Goal: Task Accomplishment & Management: Complete application form

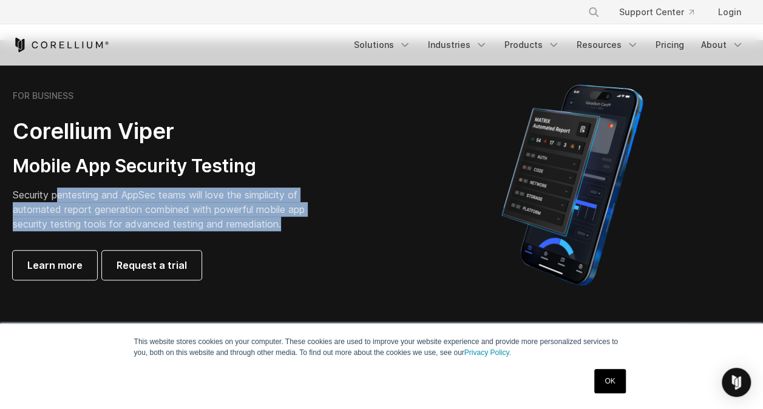
drag, startPoint x: 59, startPoint y: 197, endPoint x: 295, endPoint y: 220, distance: 237.1
click at [295, 220] on p "Security pentesting and AppSec teams will love the simplicity of automated repo…" at bounding box center [168, 210] width 311 height 44
click at [72, 255] on link "Learn more" at bounding box center [55, 265] width 84 height 29
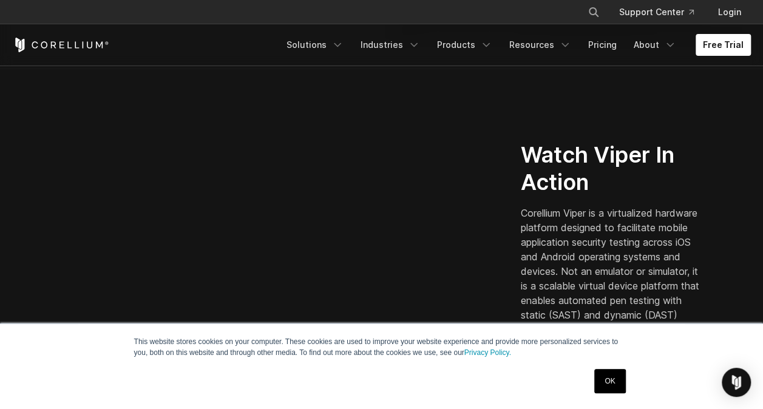
scroll to position [262, 0]
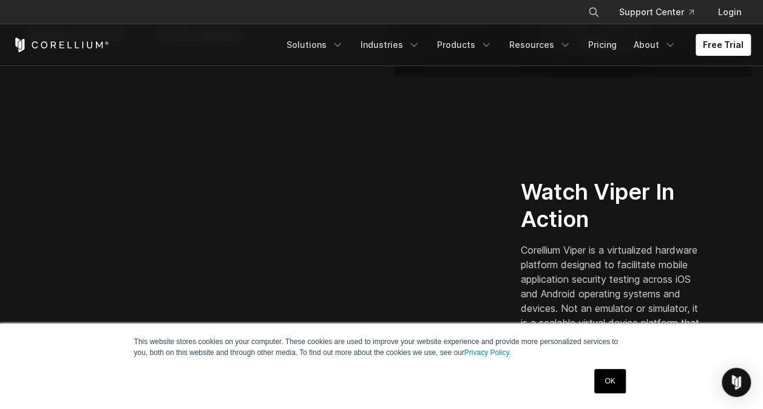
click at [604, 389] on link "OK" at bounding box center [609, 381] width 31 height 24
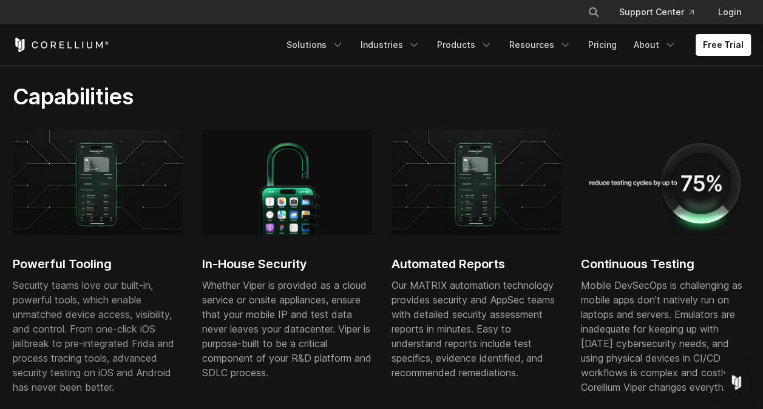
scroll to position [674, 0]
drag, startPoint x: 221, startPoint y: 263, endPoint x: 326, endPoint y: 277, distance: 106.4
click at [326, 277] on div "In-House Security Whether Viper is provided as a cloud service or onsite applia…" at bounding box center [287, 261] width 170 height 265
drag, startPoint x: 250, startPoint y: 290, endPoint x: 345, endPoint y: 320, distance: 100.0
click at [345, 320] on div "Whether Viper is provided as a cloud service or onsite appliances, ensure that …" at bounding box center [287, 328] width 170 height 102
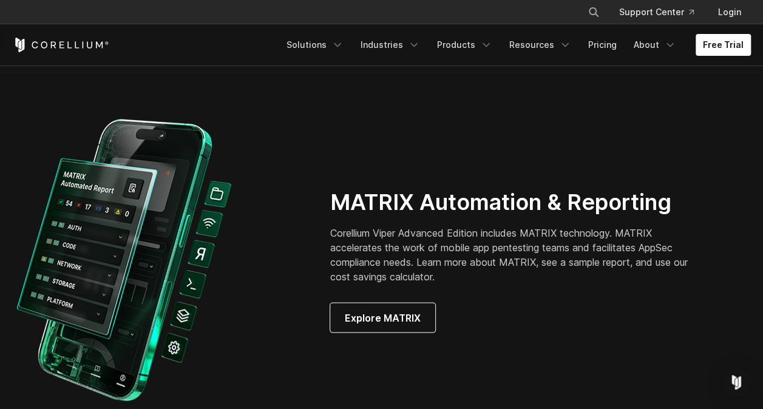
scroll to position [1090, 0]
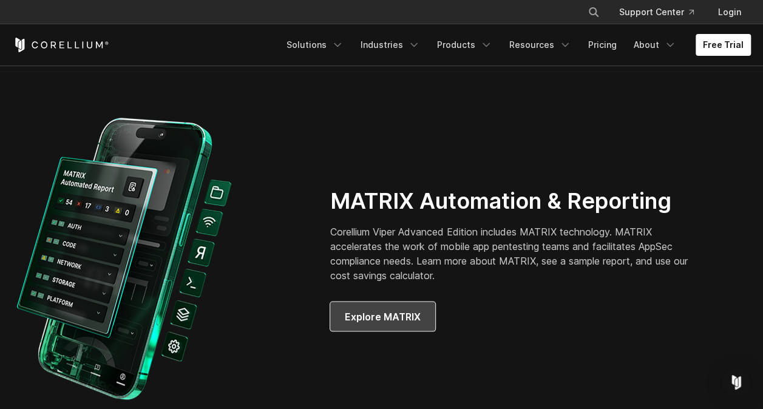
click at [401, 319] on span "Explore MATRIX" at bounding box center [383, 316] width 76 height 15
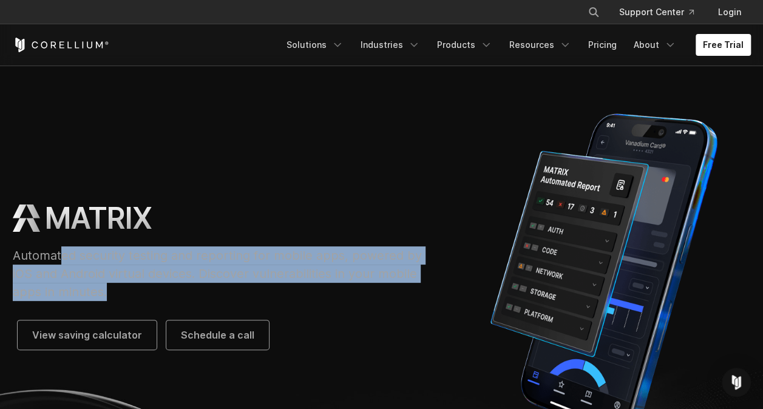
drag, startPoint x: 62, startPoint y: 251, endPoint x: 138, endPoint y: 288, distance: 84.7
click at [138, 288] on p "Automated security testing and reporting for mobile apps, powered by iOS and An…" at bounding box center [223, 273] width 421 height 55
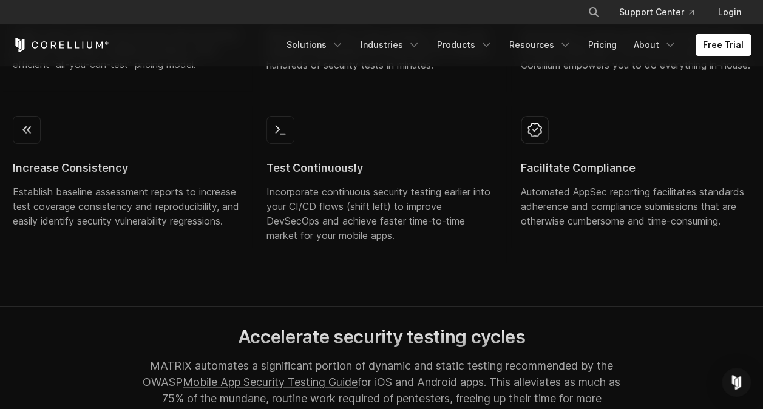
scroll to position [943, 0]
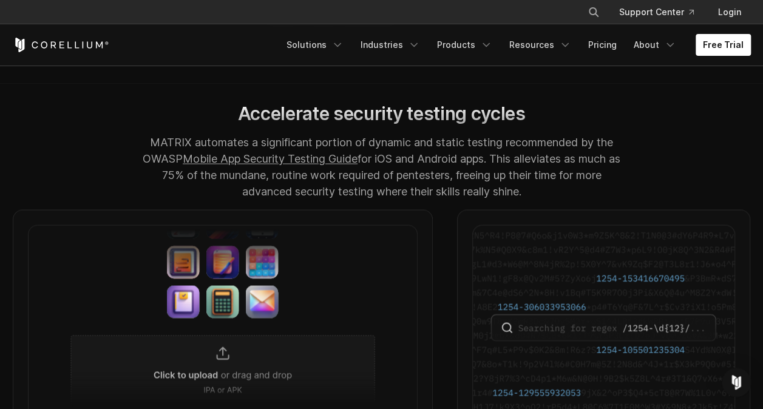
drag, startPoint x: 138, startPoint y: 288, endPoint x: 73, endPoint y: 198, distance: 111.2
click at [73, 198] on div "Accelerate security testing cycles MATRIX automates a significant portion of dy…" at bounding box center [382, 156] width 762 height 107
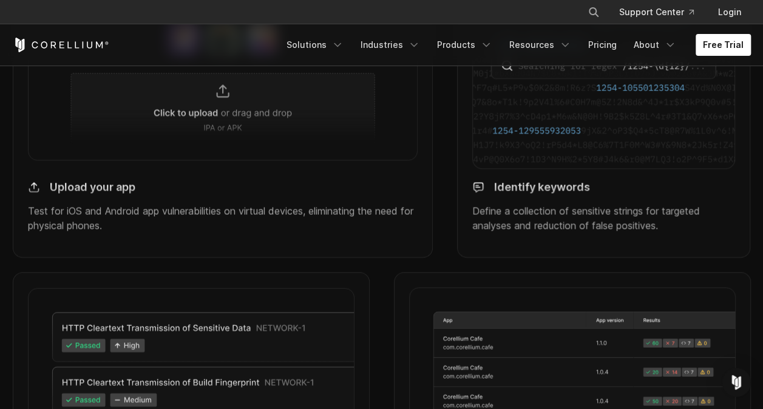
scroll to position [1235, 0]
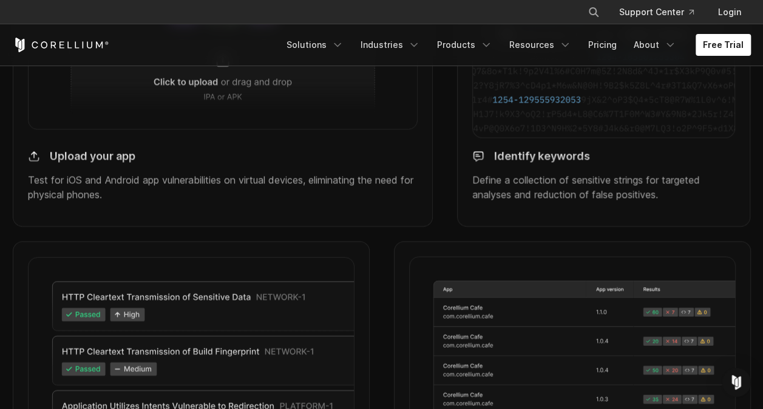
click at [93, 212] on div "Upload your app Test for iOS and Android app vulnerabilities on virtual devices…" at bounding box center [223, 177] width 390 height 72
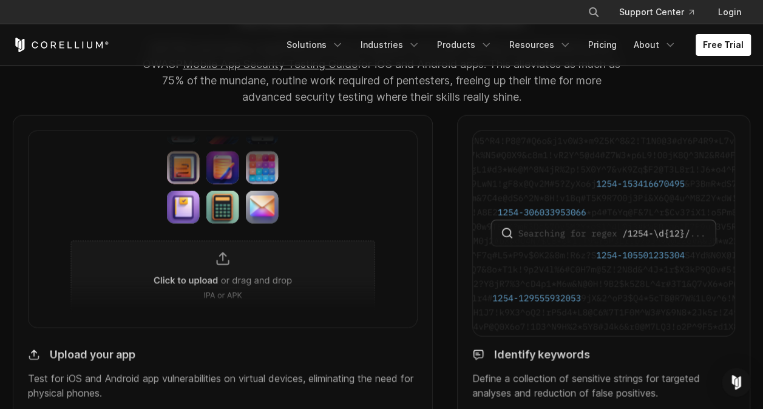
scroll to position [1035, 0]
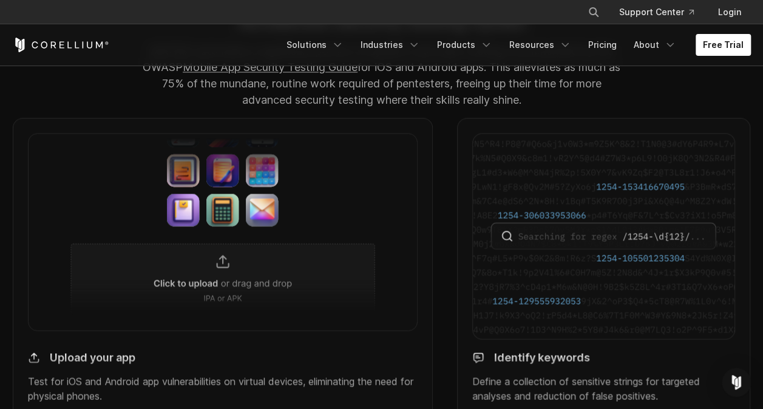
click at [195, 261] on img at bounding box center [223, 231] width 390 height 197
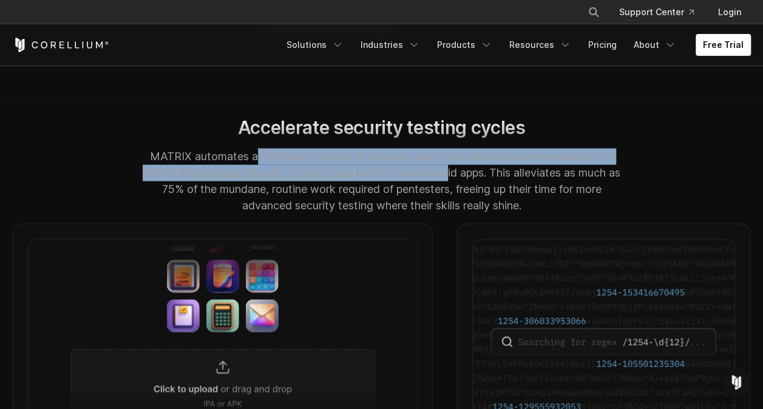
drag, startPoint x: 251, startPoint y: 168, endPoint x: 450, endPoint y: 195, distance: 200.8
click at [450, 195] on p "MATRIX automates a significant portion of dynamic and static testing recommende…" at bounding box center [382, 181] width 484 height 66
drag, startPoint x: 450, startPoint y: 195, endPoint x: 603, endPoint y: 44, distance: 214.5
click at [603, 44] on link "Pricing" at bounding box center [602, 45] width 43 height 22
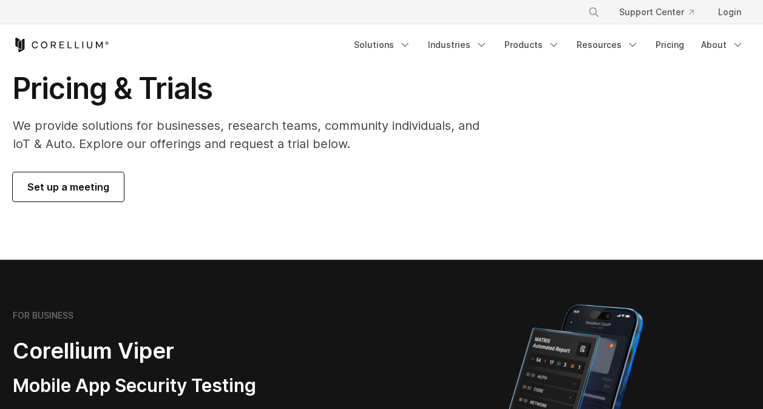
scroll to position [52, 0]
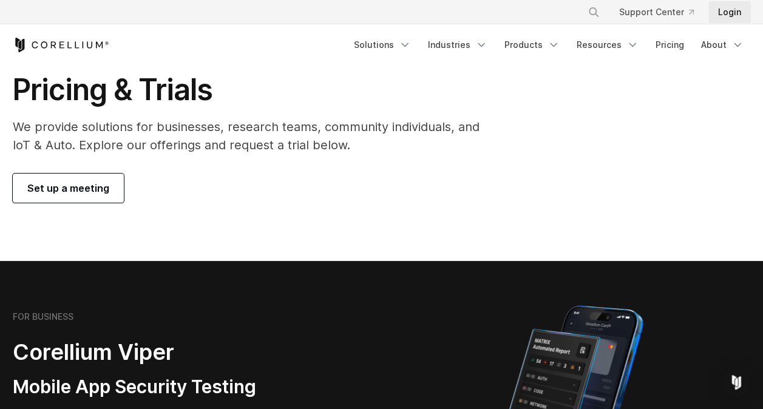
click at [729, 5] on link "Login" at bounding box center [729, 12] width 42 height 22
click at [399, 46] on link "Solutions" at bounding box center [382, 45] width 72 height 22
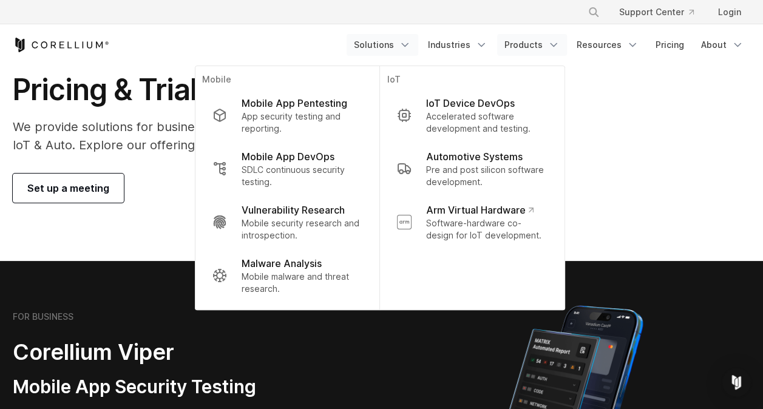
click at [545, 44] on link "Products" at bounding box center [532, 45] width 70 height 22
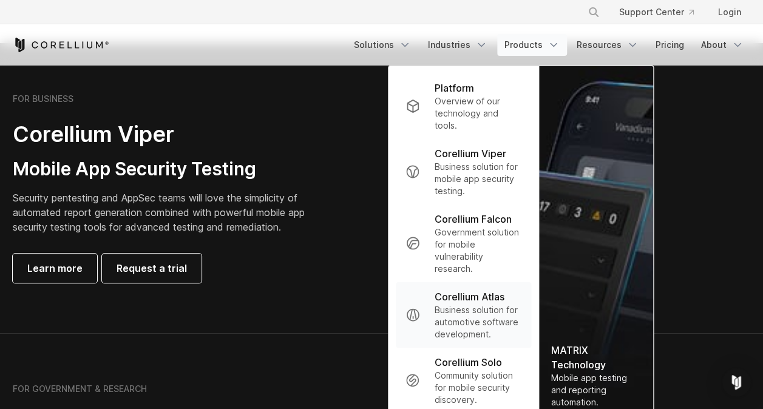
scroll to position [238, 0]
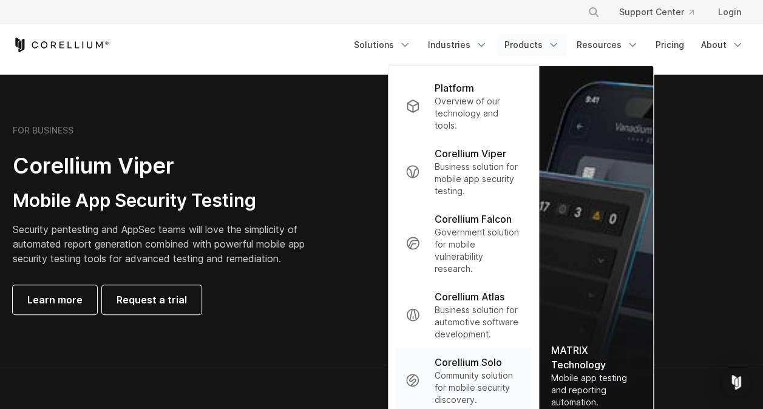
click at [464, 369] on p "Corellium Solo" at bounding box center [467, 362] width 67 height 15
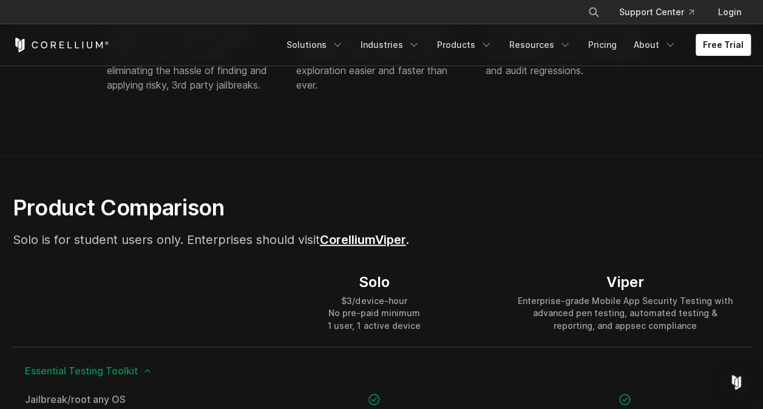
scroll to position [860, 0]
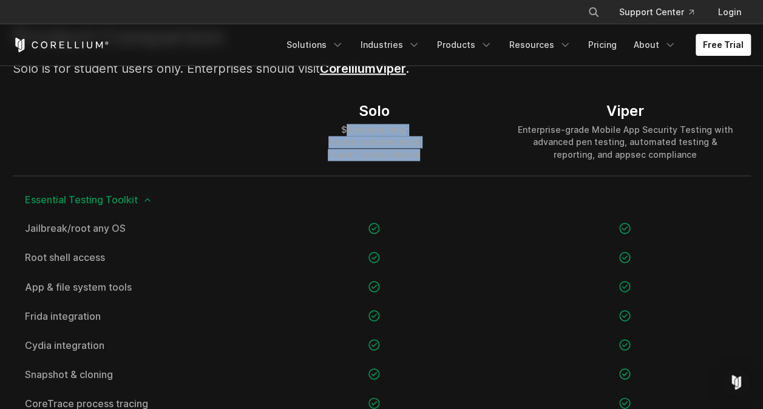
drag, startPoint x: 351, startPoint y: 134, endPoint x: 420, endPoint y: 163, distance: 75.1
click at [420, 163] on div "Solo $3/device-hour No pre-paid minimum 1 user, 1 active device" at bounding box center [374, 130] width 251 height 87
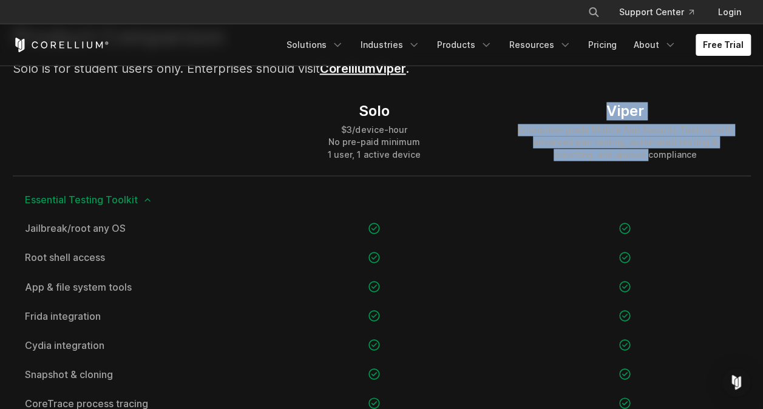
drag, startPoint x: 527, startPoint y: 115, endPoint x: 626, endPoint y: 152, distance: 105.6
click at [626, 152] on div "Viper Enterprise-grade Mobile App Security Testing with advanced pen testing, a…" at bounding box center [625, 131] width 226 height 58
click at [621, 152] on div "Enterprise-grade Mobile App Security Testing with advanced pen testing, automat…" at bounding box center [625, 142] width 226 height 36
drag, startPoint x: 670, startPoint y: 156, endPoint x: 521, endPoint y: 119, distance: 153.2
click at [521, 119] on div "Viper Enterprise-grade Mobile App Security Testing with advanced pen testing, a…" at bounding box center [625, 131] width 226 height 58
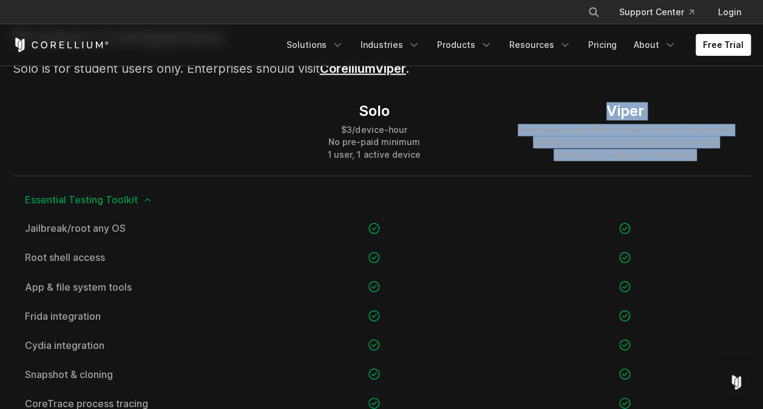
drag, startPoint x: 521, startPoint y: 119, endPoint x: 510, endPoint y: 146, distance: 28.8
click at [510, 146] on div "Viper Enterprise-grade Mobile App Security Testing with advanced pen testing, a…" at bounding box center [624, 130] width 251 height 87
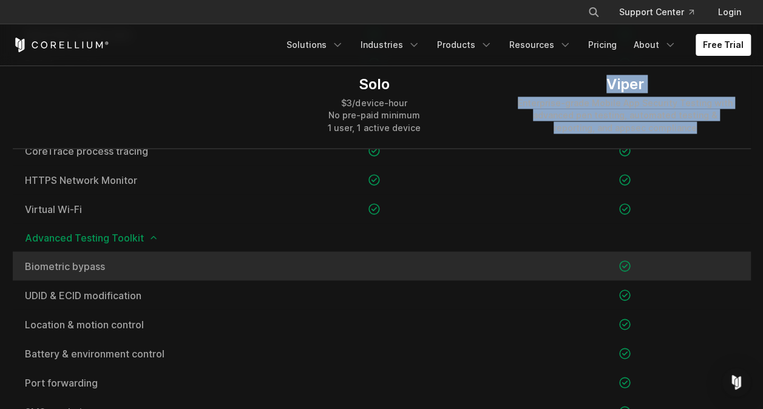
scroll to position [1114, 0]
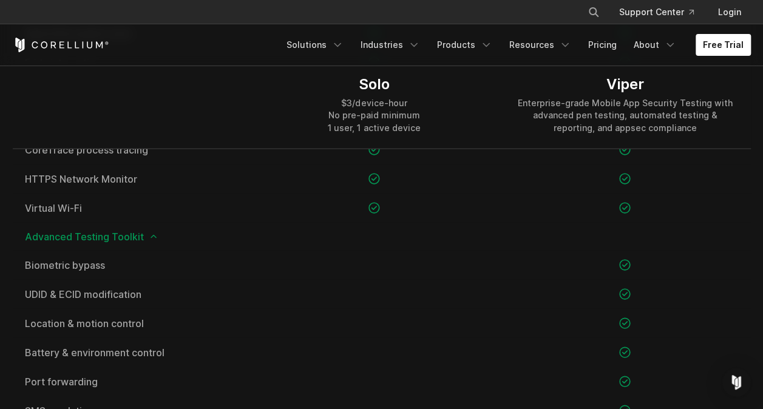
click at [142, 231] on span "Advanced Testing Toolkit" at bounding box center [382, 236] width 714 height 10
click at [149, 234] on icon at bounding box center [154, 236] width 10 height 10
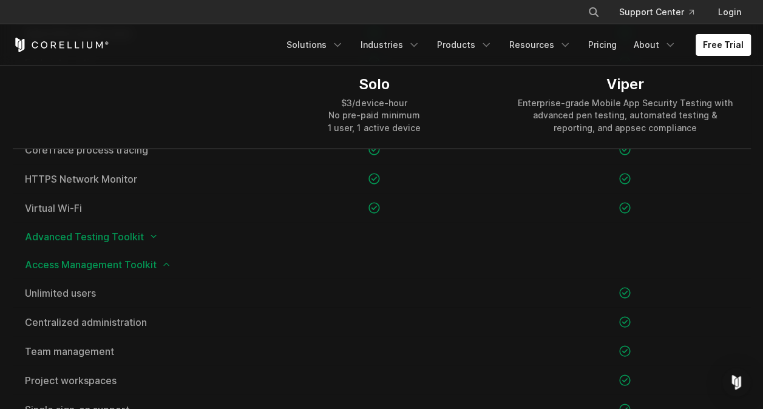
click at [151, 235] on polyline at bounding box center [153, 236] width 5 height 2
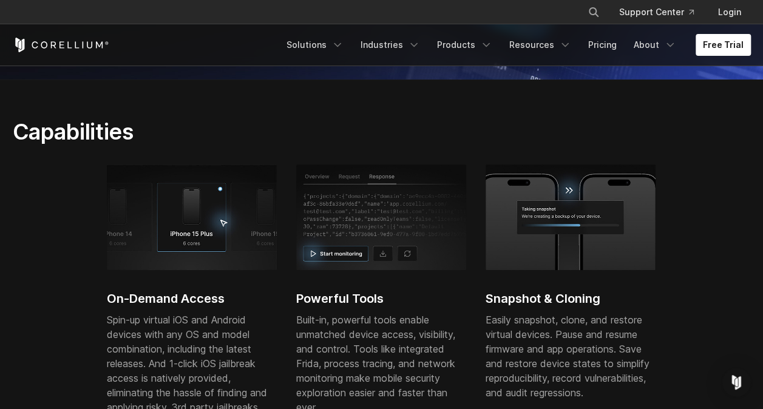
scroll to position [313, 0]
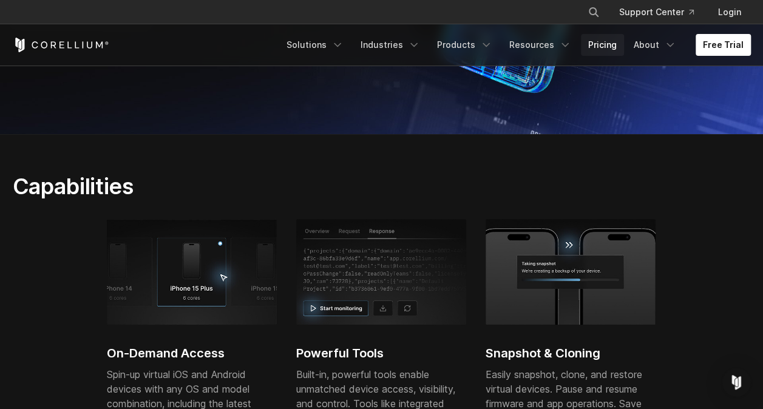
click at [603, 42] on link "Pricing" at bounding box center [602, 45] width 43 height 22
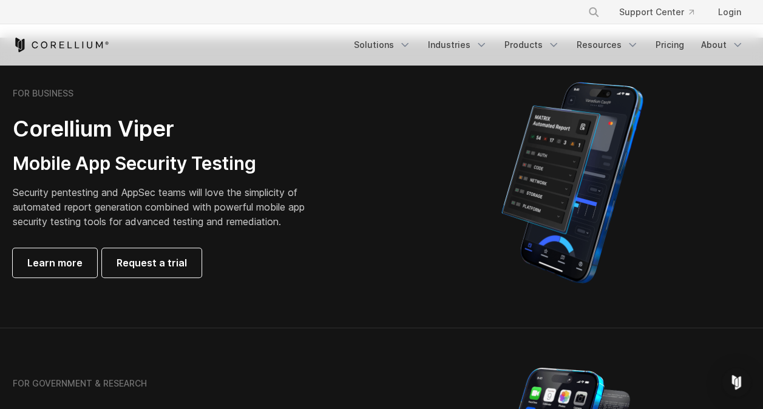
scroll to position [270, 0]
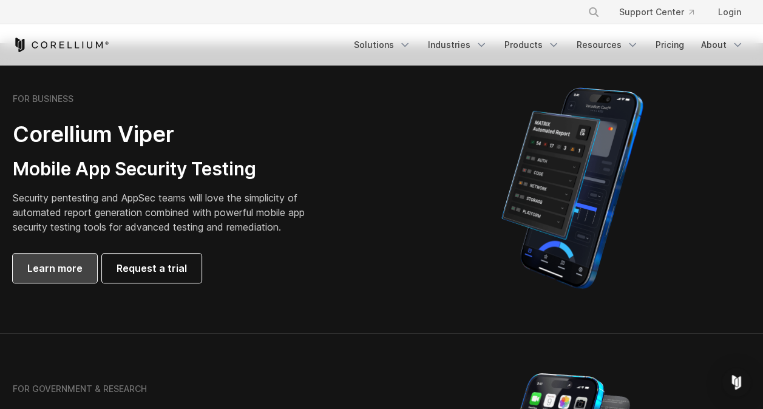
click at [66, 268] on span "Learn more" at bounding box center [54, 268] width 55 height 15
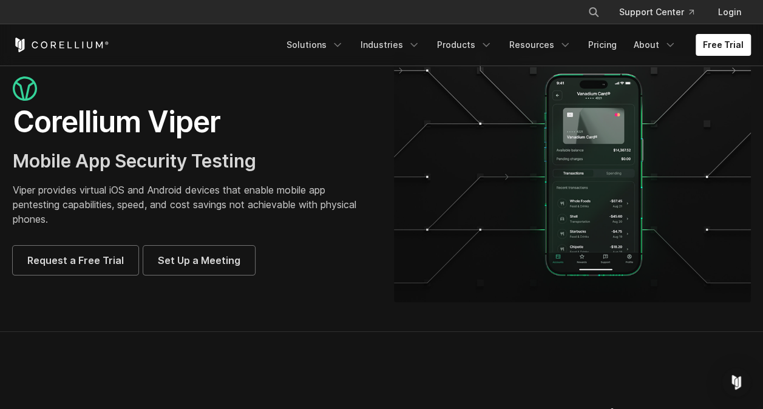
scroll to position [34, 0]
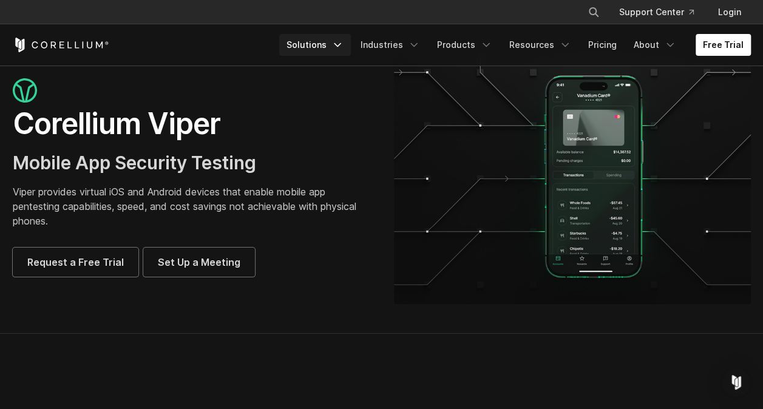
click at [334, 46] on link "Solutions" at bounding box center [315, 45] width 72 height 22
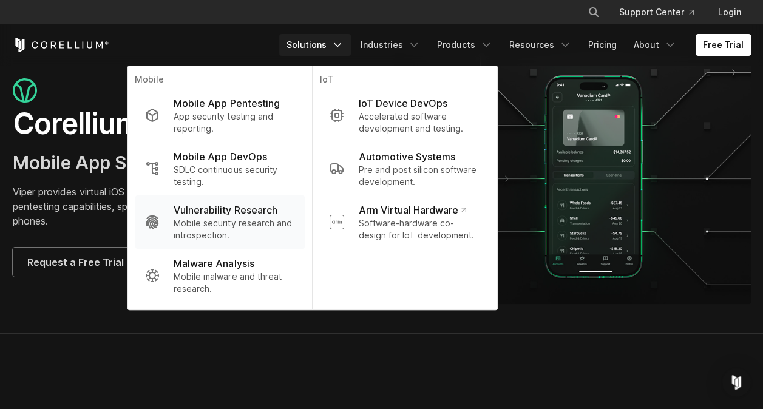
click at [237, 221] on p "Mobile security research and introspection." at bounding box center [234, 229] width 121 height 24
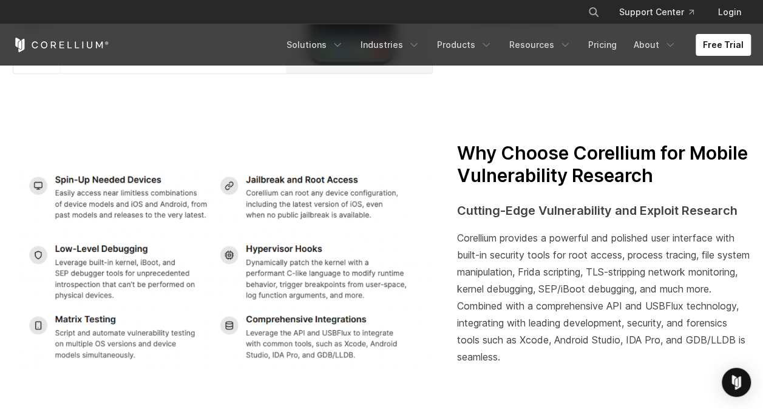
scroll to position [1949, 0]
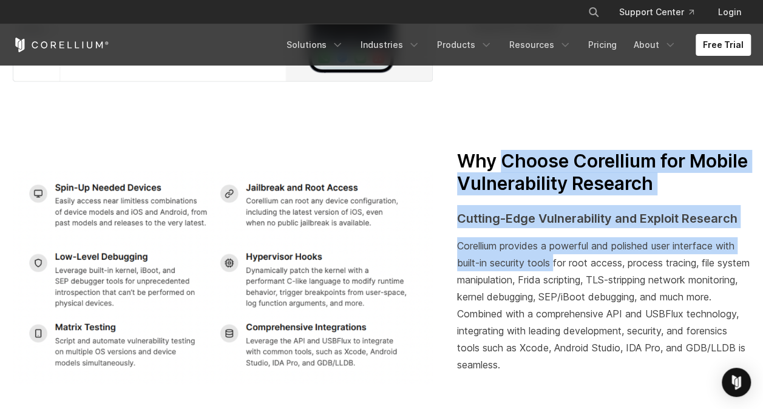
drag, startPoint x: 513, startPoint y: 165, endPoint x: 556, endPoint y: 263, distance: 107.3
click at [556, 263] on div "Why Choose Corellium for Mobile Vulnerability Research Cutting-Edge Vulnerabili…" at bounding box center [603, 274] width 293 height 248
click at [556, 263] on span "Corellium provides a powerful and polished user interface with built-in securit…" at bounding box center [603, 305] width 292 height 131
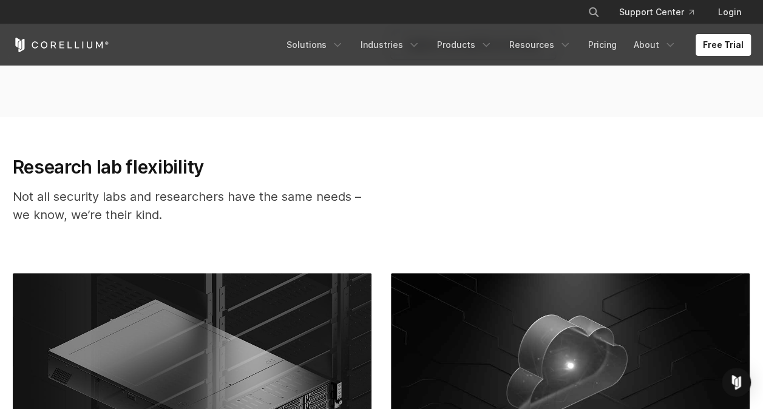
scroll to position [3004, 0]
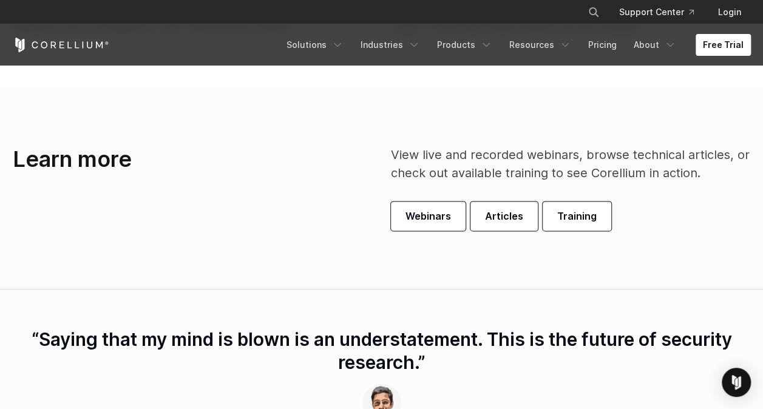
drag, startPoint x: 556, startPoint y: 263, endPoint x: 456, endPoint y: 309, distance: 109.4
click at [456, 309] on section "“Saying that my mind is blown is an understatement. This is the future of secur…" at bounding box center [381, 393] width 763 height 208
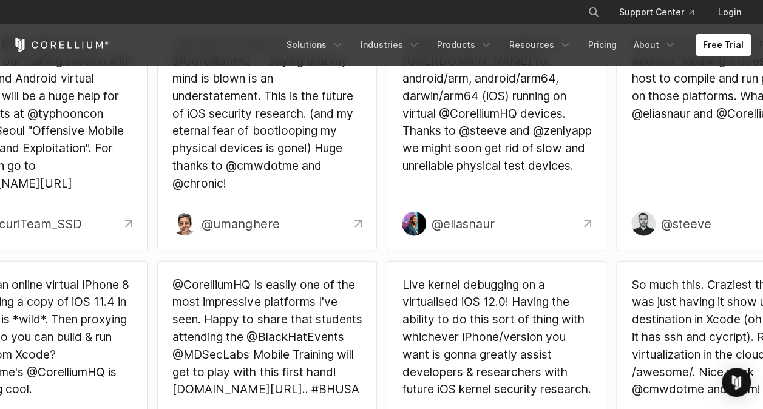
scroll to position [3694, 0]
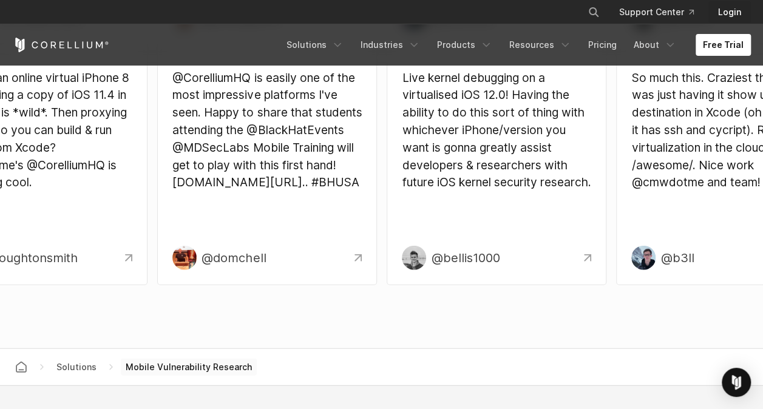
click at [729, 13] on link "Login" at bounding box center [729, 12] width 42 height 22
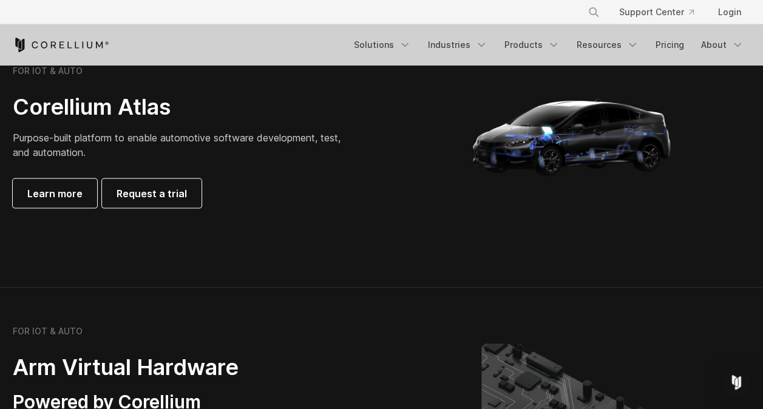
scroll to position [1162, 0]
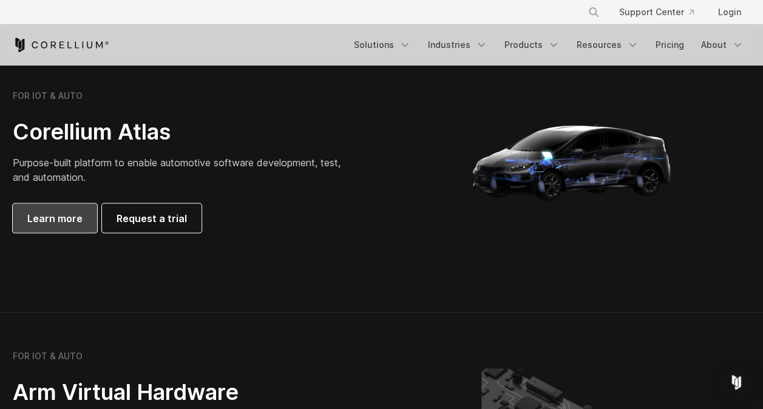
click at [69, 224] on span "Learn more" at bounding box center [54, 218] width 55 height 15
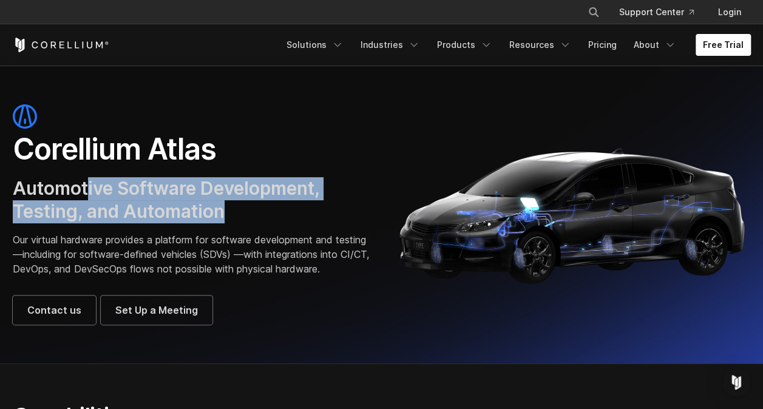
drag, startPoint x: 89, startPoint y: 180, endPoint x: 231, endPoint y: 204, distance: 144.7
click at [231, 204] on h3 "Automotive Software Development, Testing, and Automation" at bounding box center [191, 200] width 357 height 46
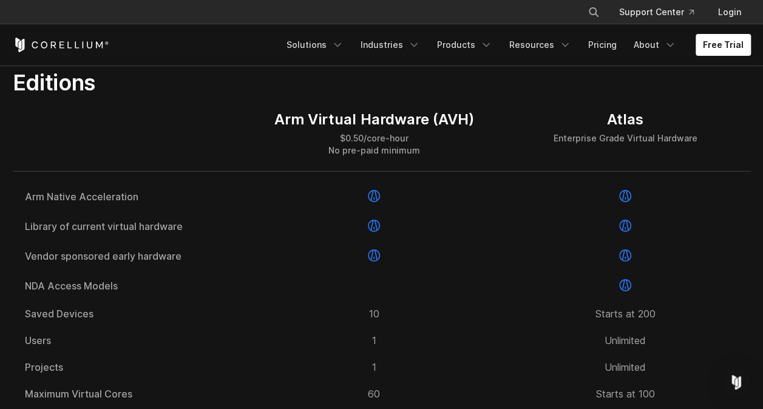
scroll to position [1492, 0]
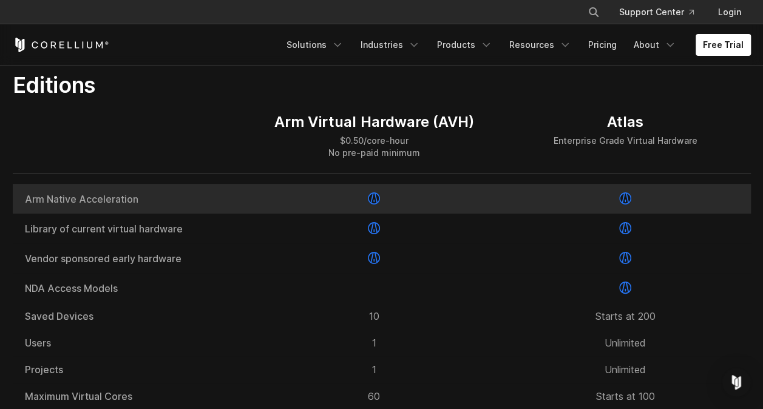
click at [322, 214] on div at bounding box center [374, 199] width 251 height 30
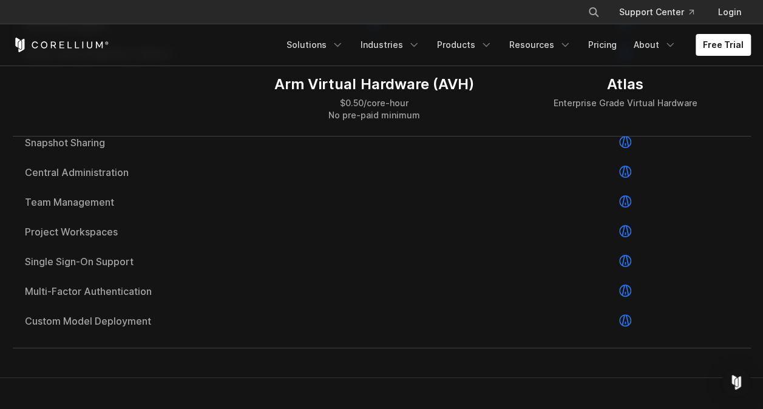
scroll to position [2101, 0]
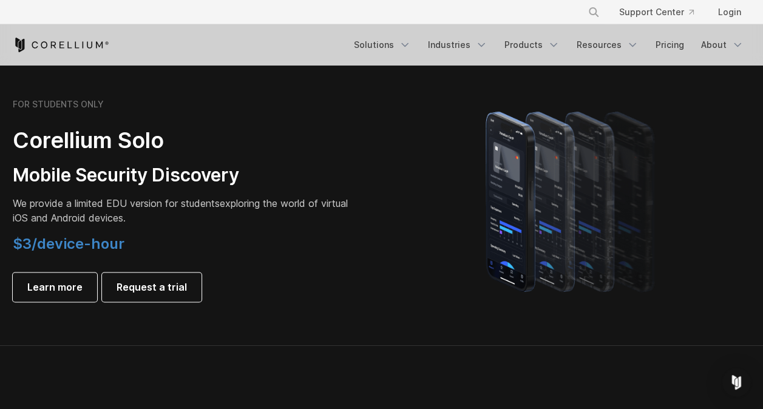
scroll to position [841, 0]
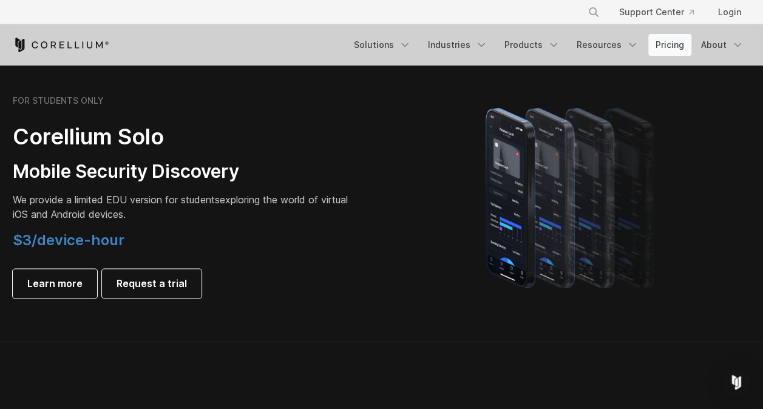
click at [675, 41] on link "Pricing" at bounding box center [669, 45] width 43 height 22
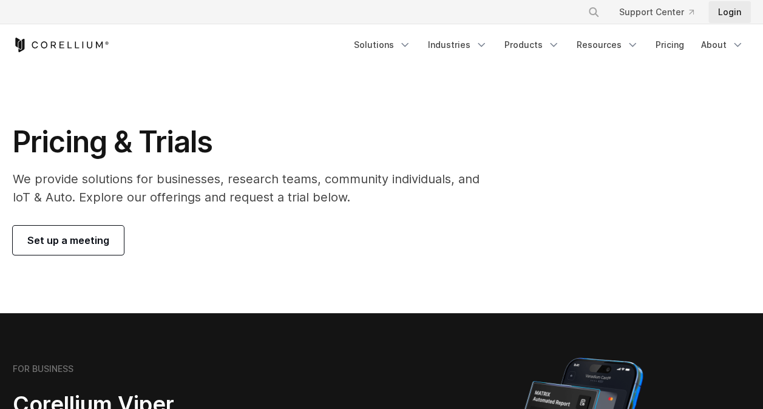
click at [725, 16] on link "Login" at bounding box center [729, 12] width 42 height 22
click at [96, 245] on span "Set up a meeting" at bounding box center [68, 240] width 82 height 15
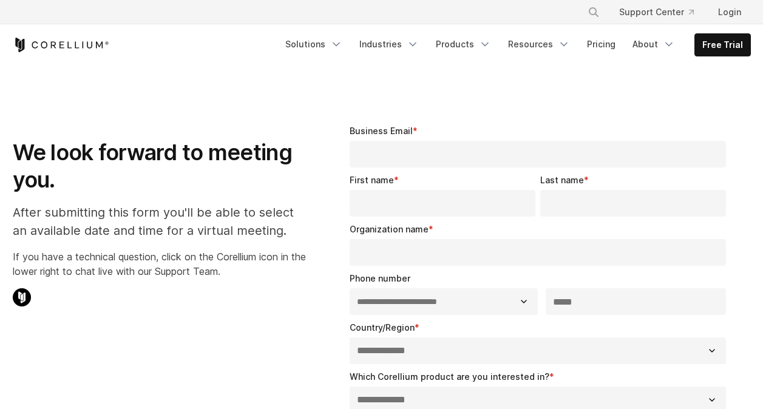
select select "**"
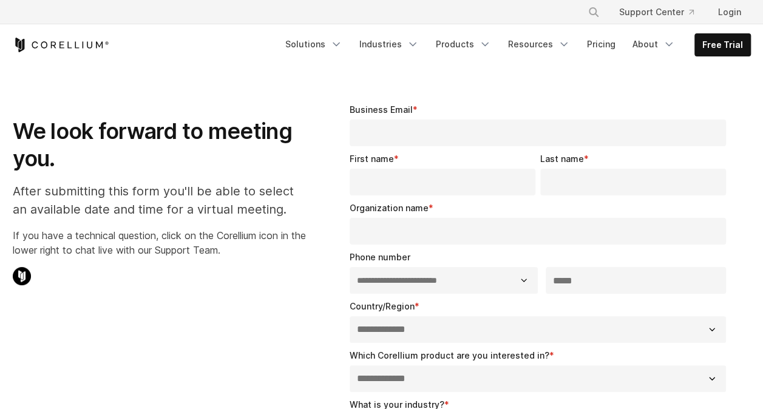
scroll to position [22, 0]
click at [407, 131] on input "Business Email *" at bounding box center [538, 132] width 377 height 27
type input "**********"
type input "*******"
type input "***"
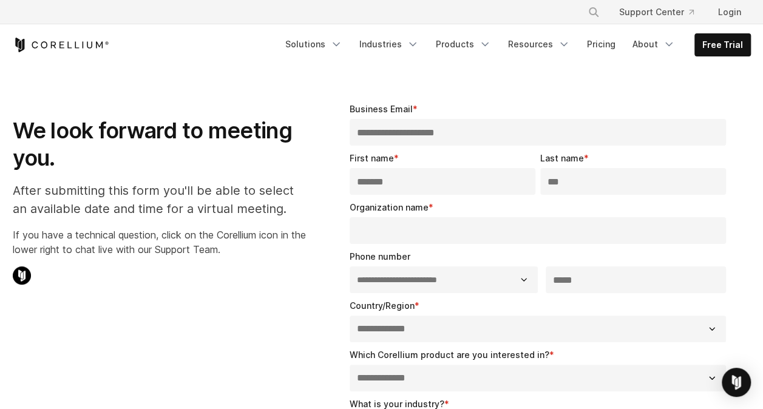
select select "*****"
click at [419, 235] on input "Organization name *" at bounding box center [538, 230] width 377 height 27
click at [417, 233] on input "Organization name *" at bounding box center [538, 230] width 377 height 27
type input "**"
click at [575, 279] on input "****" at bounding box center [636, 279] width 181 height 27
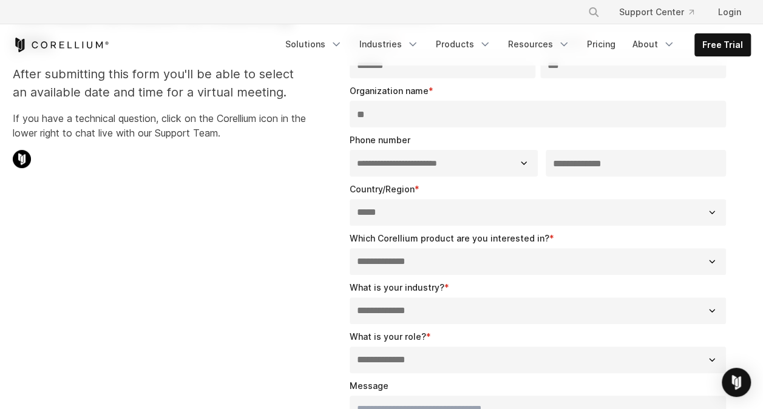
scroll to position [141, 0]
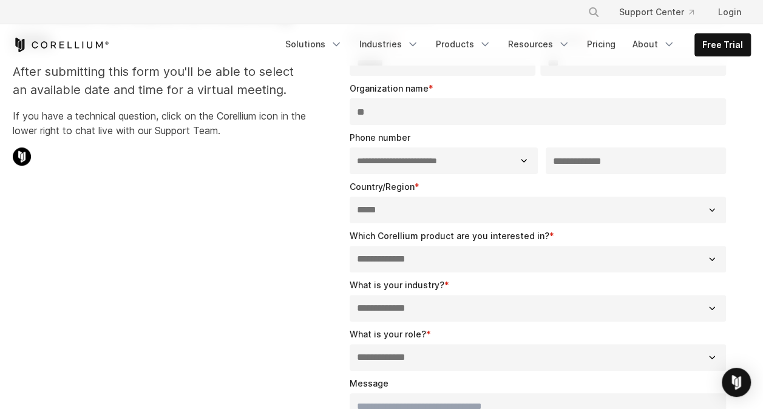
type input "**********"
click at [504, 266] on select "**********" at bounding box center [538, 259] width 377 height 27
select select "**********"
click at [350, 246] on select "**********" at bounding box center [538, 259] width 377 height 27
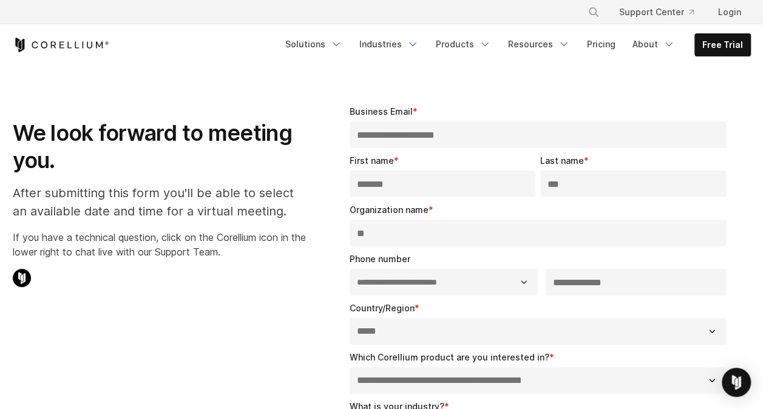
drag, startPoint x: 490, startPoint y: 130, endPoint x: 292, endPoint y: 130, distance: 197.8
click at [292, 130] on div "**********" at bounding box center [382, 403] width 762 height 635
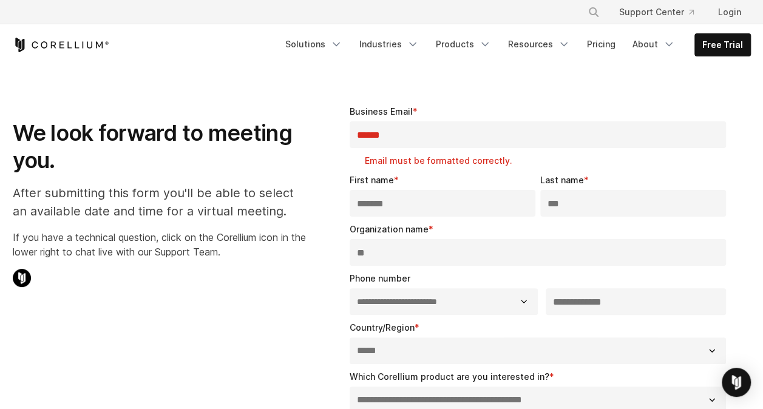
click at [396, 176] on span "*" at bounding box center [396, 180] width 5 height 10
click at [396, 190] on input "*******" at bounding box center [443, 203] width 186 height 27
click at [424, 142] on input "******" at bounding box center [538, 134] width 377 height 27
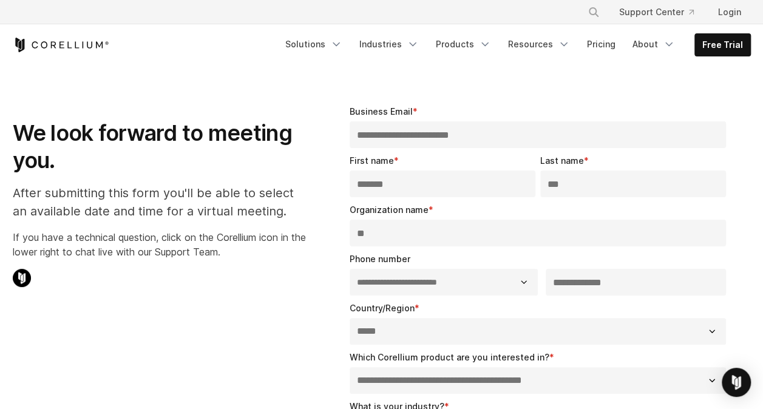
type input "**********"
click at [406, 176] on input "*******" at bounding box center [443, 184] width 186 height 27
type input "*******"
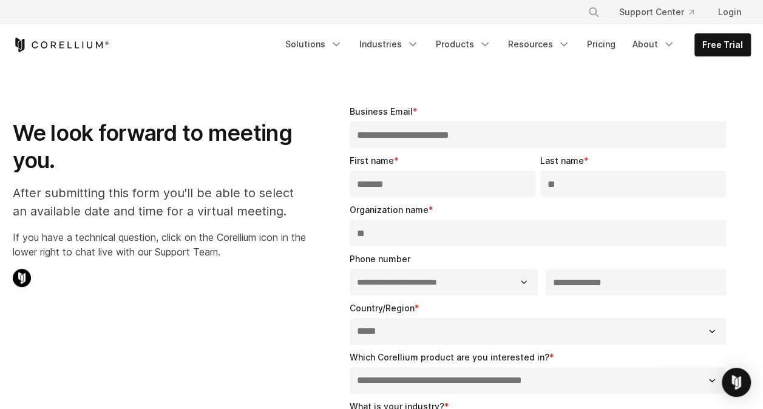
type input "***"
type input "**********"
click at [576, 183] on input "***" at bounding box center [633, 184] width 186 height 27
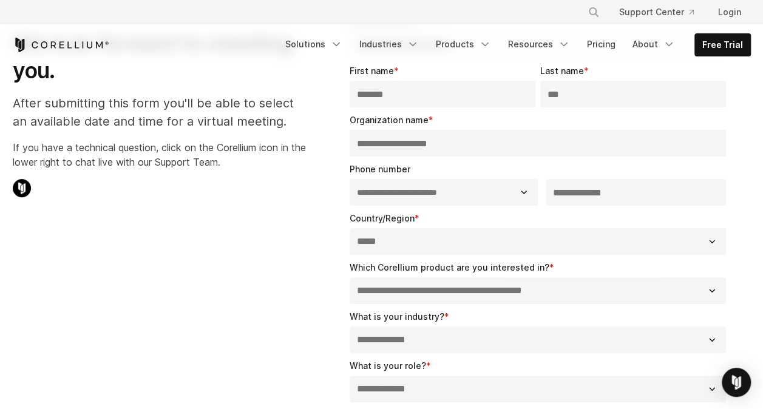
click at [476, 297] on select "**********" at bounding box center [538, 290] width 377 height 27
click at [441, 245] on select "**********" at bounding box center [538, 241] width 377 height 27
select select "**********"
click at [350, 228] on select "**********" at bounding box center [538, 241] width 377 height 27
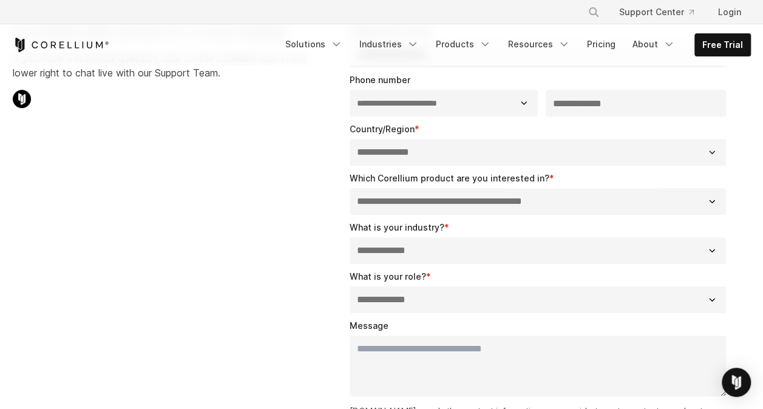
click at [391, 249] on select "**********" at bounding box center [538, 250] width 377 height 27
select select "**********"
click at [350, 237] on select "**********" at bounding box center [538, 250] width 377 height 27
click at [396, 290] on select "**********" at bounding box center [538, 299] width 377 height 27
select select "**********"
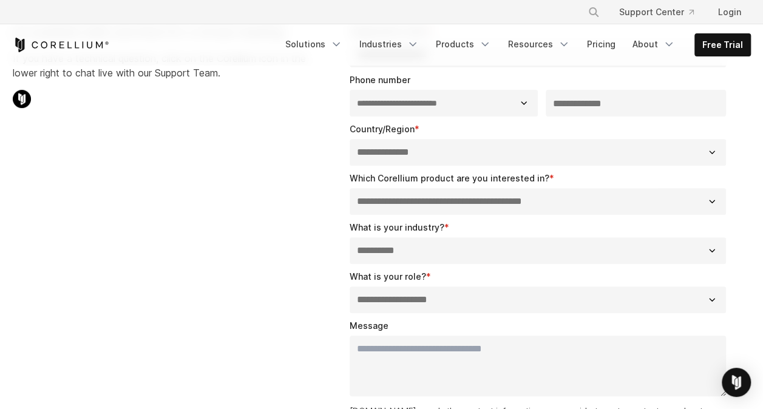
click at [350, 286] on select "**********" at bounding box center [538, 299] width 377 height 27
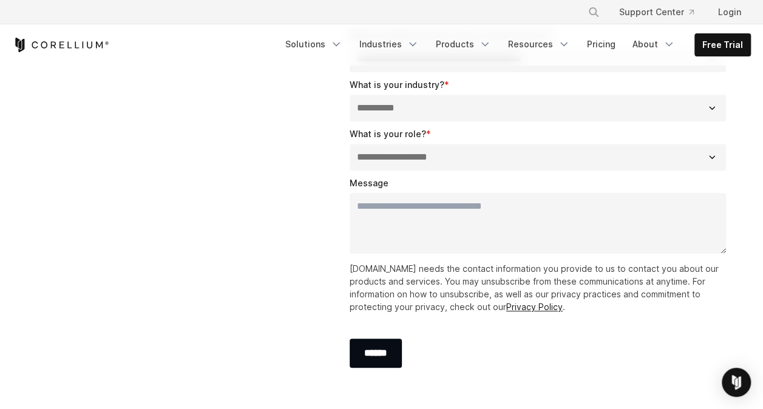
click at [429, 232] on textarea "Message" at bounding box center [538, 223] width 377 height 61
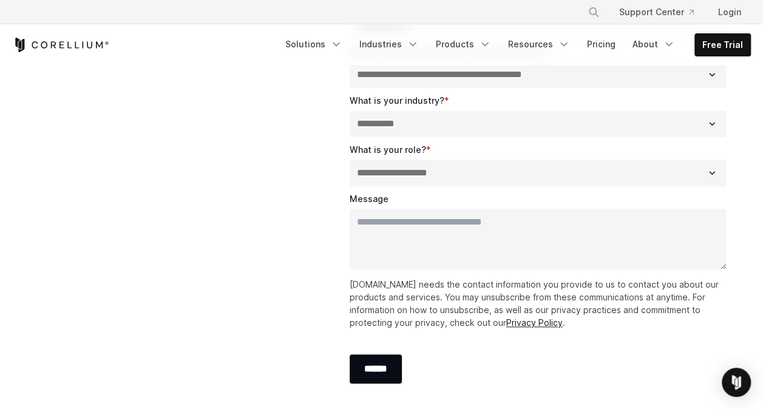
scroll to position [323, 0]
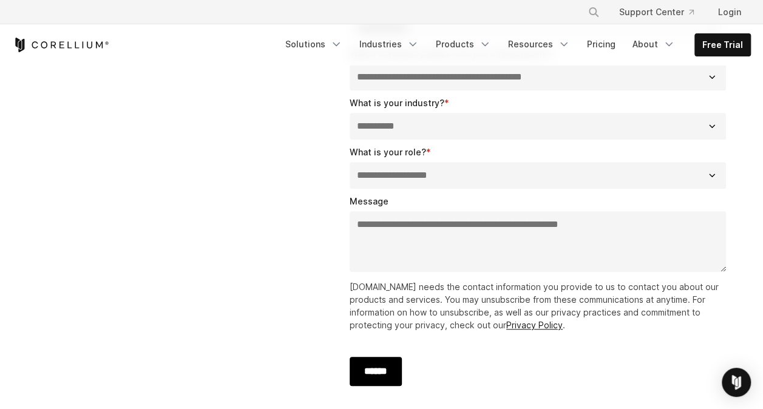
type textarea "**********"
click at [397, 374] on input "******" at bounding box center [376, 371] width 52 height 29
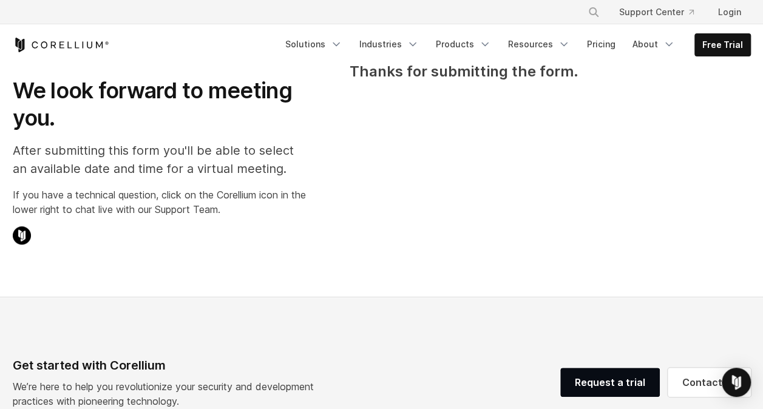
scroll to position [61, 0]
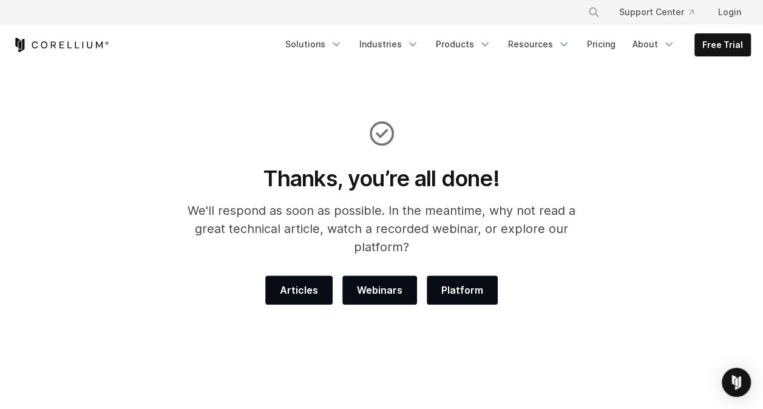
scroll to position [89, 0]
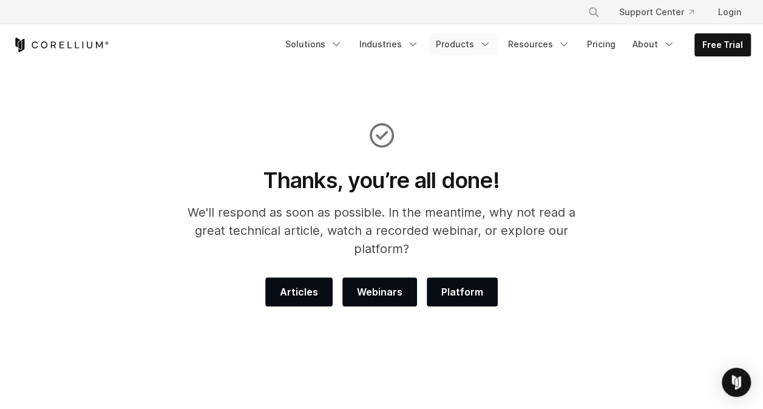
click at [448, 42] on link "Products" at bounding box center [463, 44] width 70 height 22
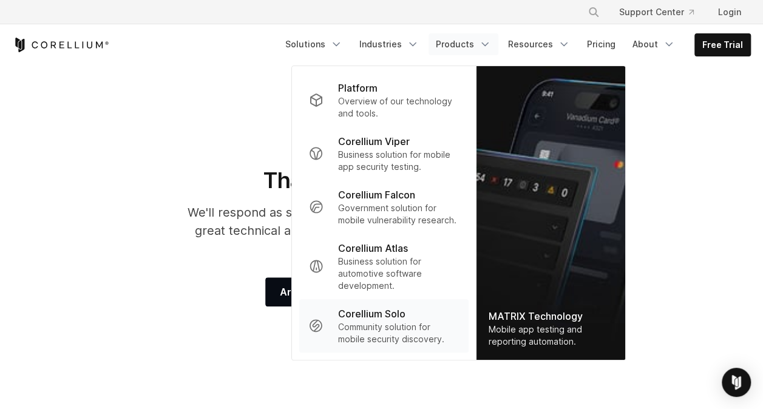
click at [393, 339] on p "Community solution for mobile security discovery." at bounding box center [397, 333] width 121 height 24
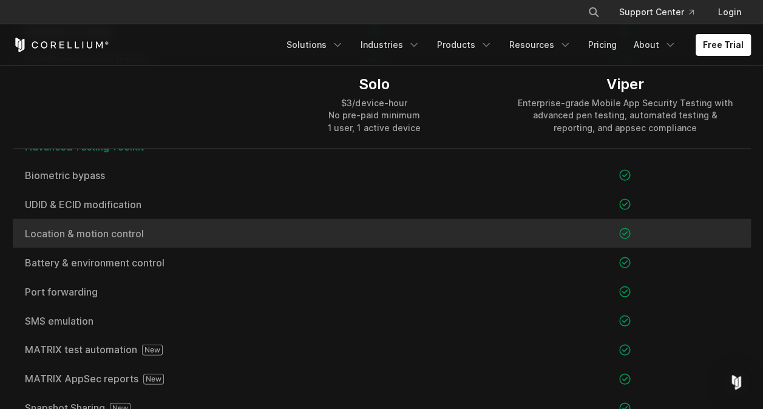
scroll to position [1203, 0]
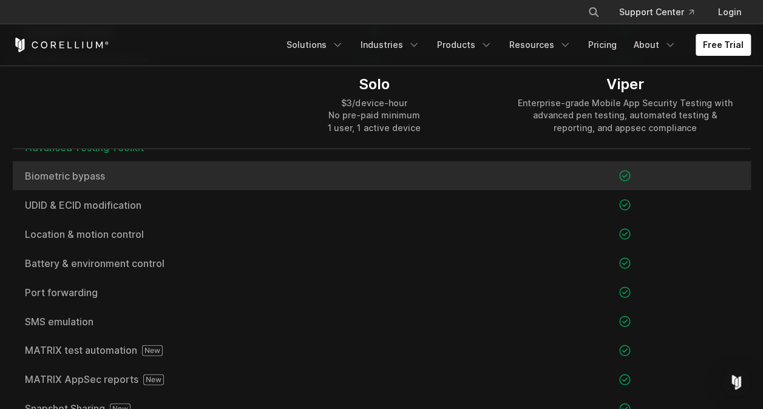
click at [90, 180] on span "Biometric bypass" at bounding box center [131, 176] width 212 height 10
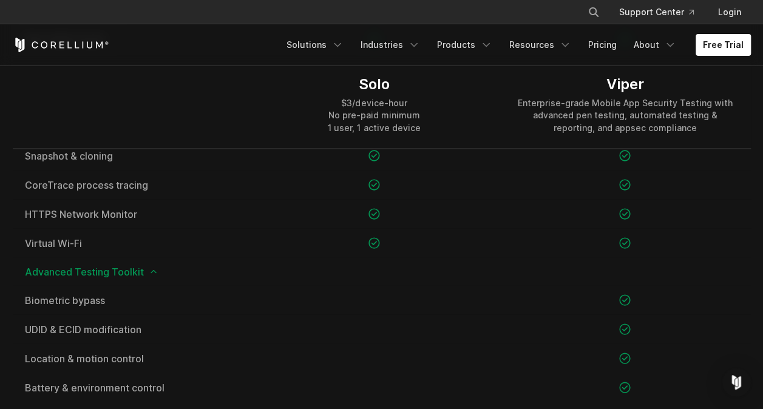
scroll to position [1087, 0]
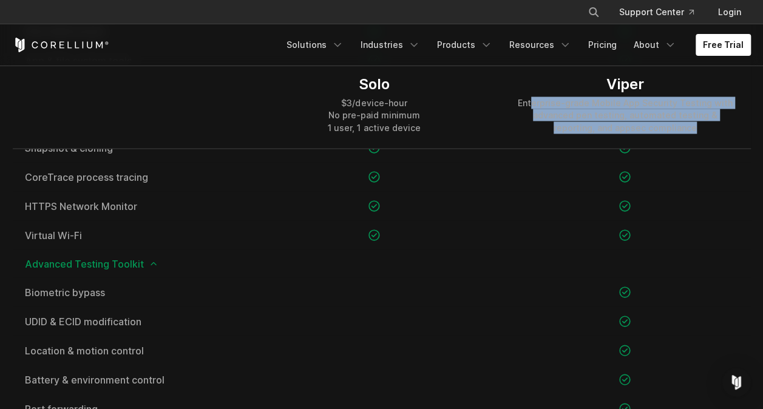
drag, startPoint x: 536, startPoint y: 95, endPoint x: 685, endPoint y: 126, distance: 152.6
click at [685, 126] on div "Viper Enterprise-grade Mobile App Security Testing with advanced pen testing, a…" at bounding box center [625, 104] width 226 height 58
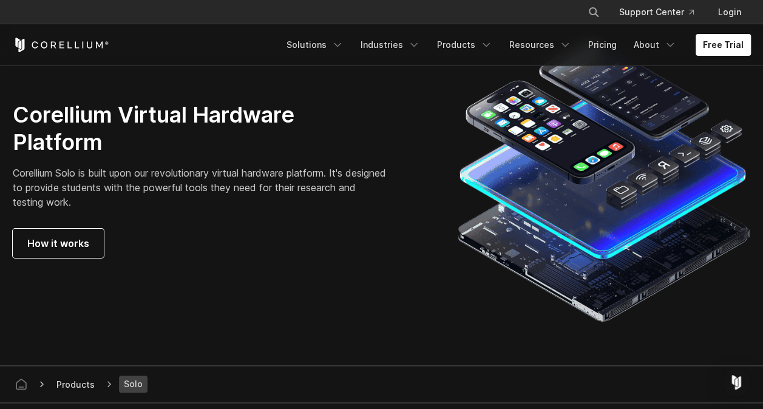
scroll to position [2140, 0]
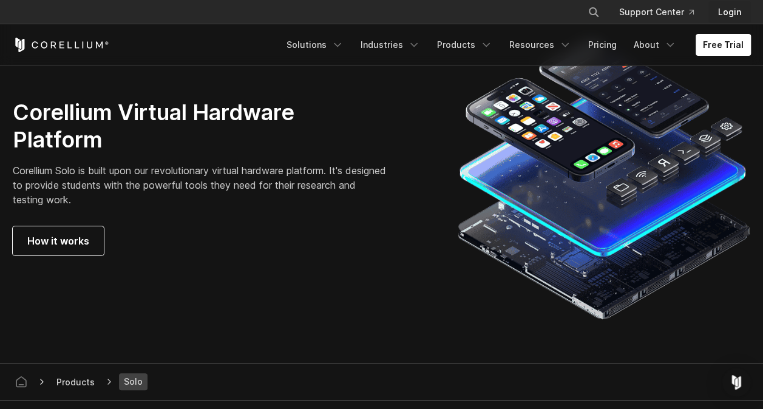
click at [720, 9] on link "Login" at bounding box center [729, 12] width 42 height 22
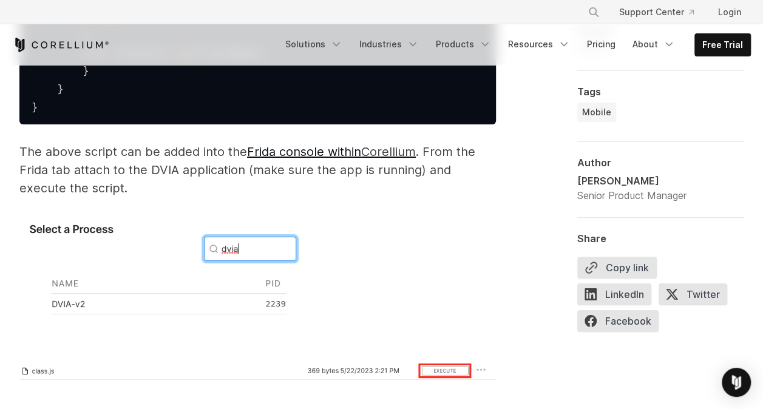
scroll to position [2182, 0]
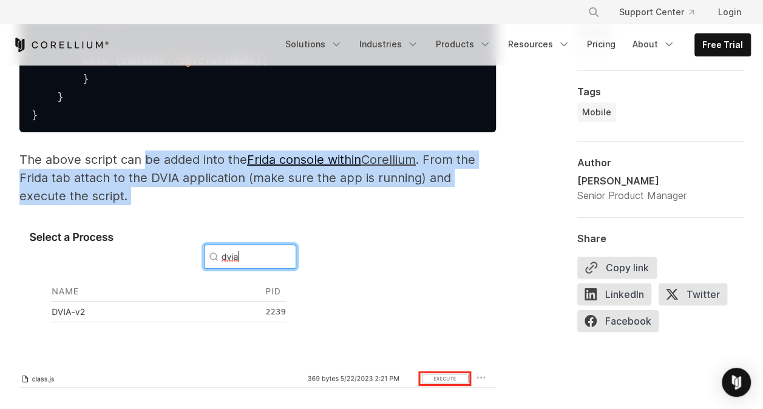
drag, startPoint x: 142, startPoint y: 220, endPoint x: 220, endPoint y: 248, distance: 82.5
click at [220, 205] on p "The above script can be added into the Frida console within Corellium . From th…" at bounding box center [257, 177] width 476 height 55
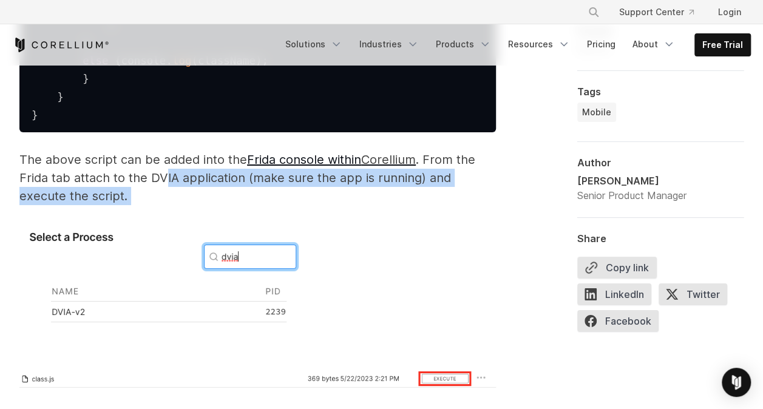
drag, startPoint x: 163, startPoint y: 225, endPoint x: 213, endPoint y: 251, distance: 56.2
click at [213, 205] on p "The above script can be added into the Frida console within Corellium . From th…" at bounding box center [257, 177] width 476 height 55
click at [174, 203] on span ". From the Frida tab attach to the DVIA application (make sure the app is runni…" at bounding box center [247, 177] width 456 height 51
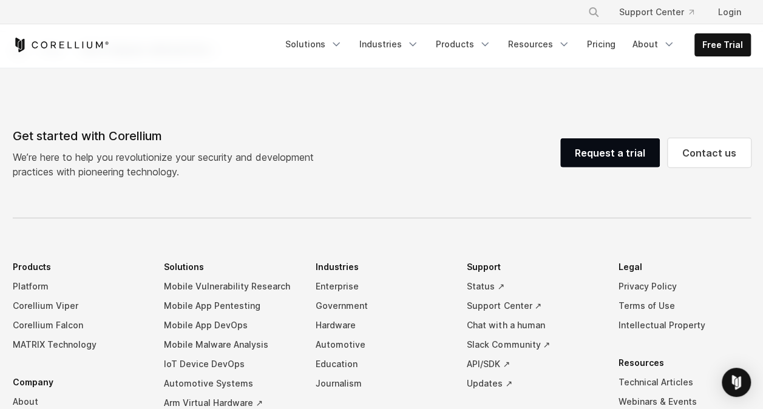
scroll to position [6140, 0]
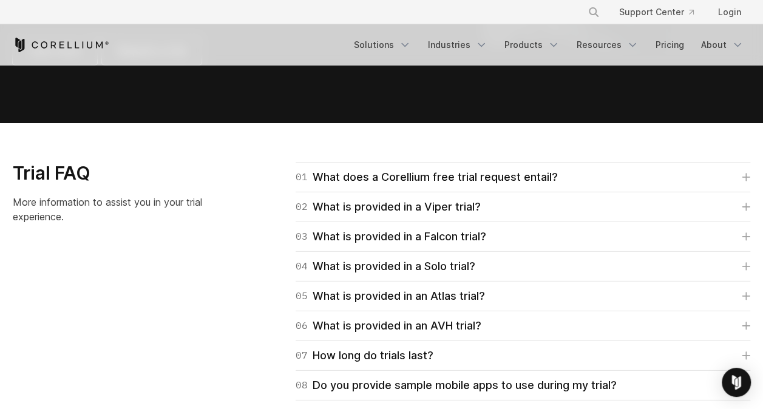
scroll to position [1667, 0]
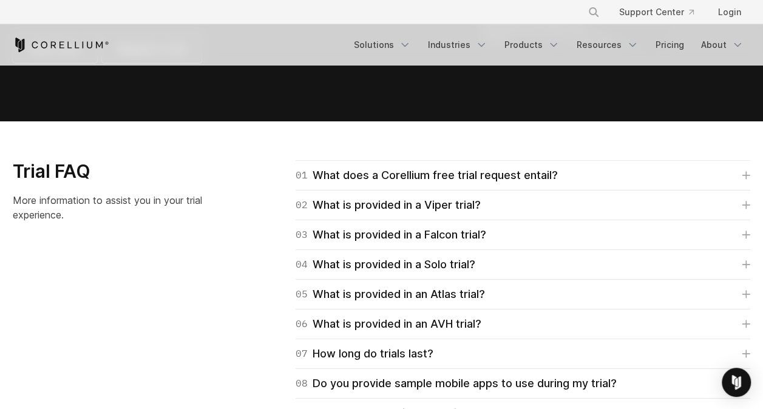
click at [386, 243] on div "03 What is provided in a Falcon trial? Falcon trials are Essentials Edition. Pr…" at bounding box center [523, 235] width 455 height 30
click at [383, 259] on div "04 What is provided in a Solo trial?" at bounding box center [386, 264] width 180 height 17
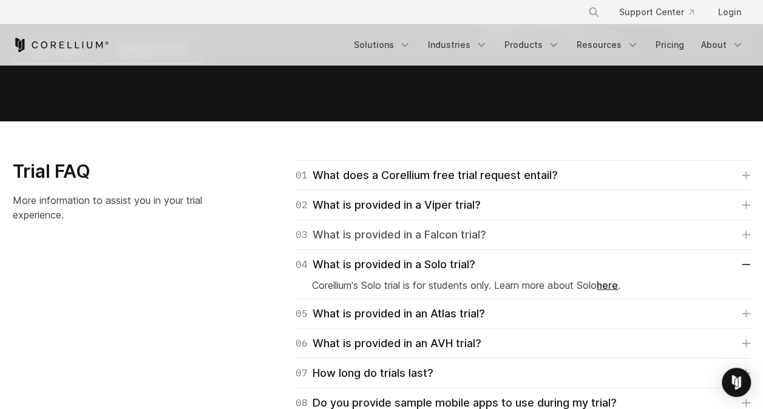
click at [437, 239] on div "03 What is provided in a Falcon trial?" at bounding box center [391, 234] width 191 height 17
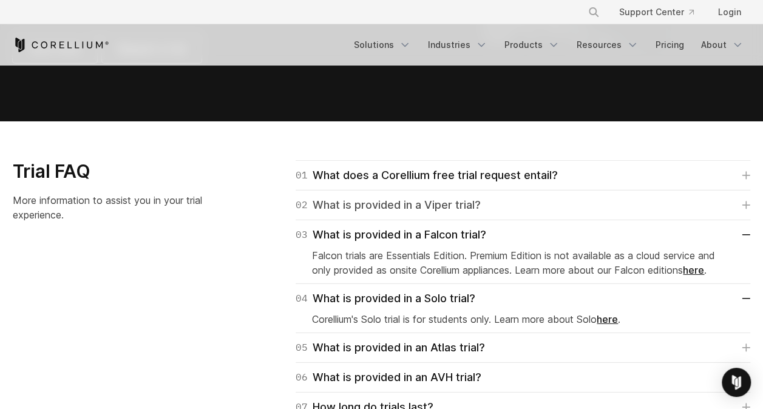
click at [441, 211] on div "02 What is provided in a Viper trial?" at bounding box center [388, 205] width 185 height 17
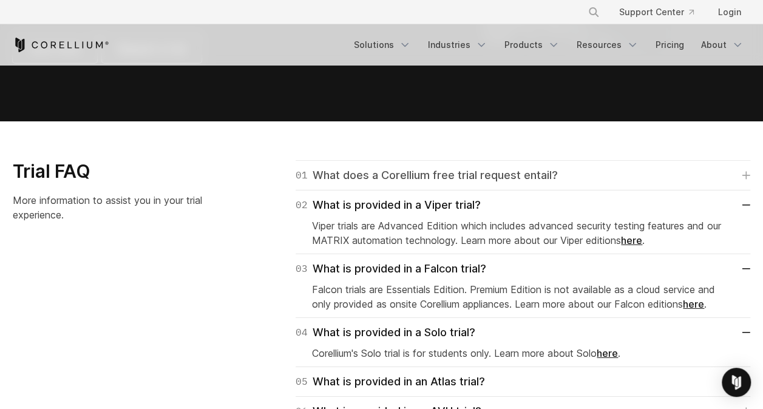
click at [447, 181] on div "01 What does a Corellium free trial request entail?" at bounding box center [427, 175] width 262 height 17
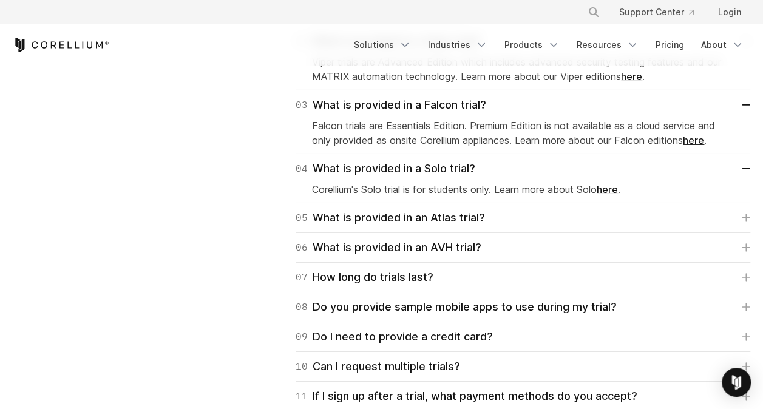
scroll to position [1936, 0]
click at [403, 270] on div "07 How long do trials last?" at bounding box center [365, 276] width 138 height 17
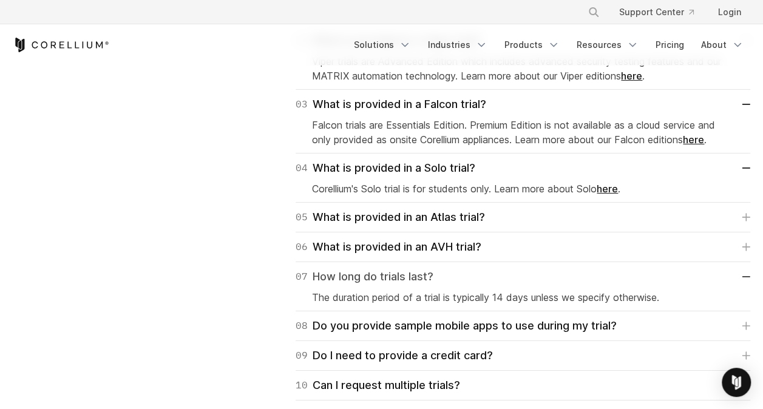
scroll to position [2047, 0]
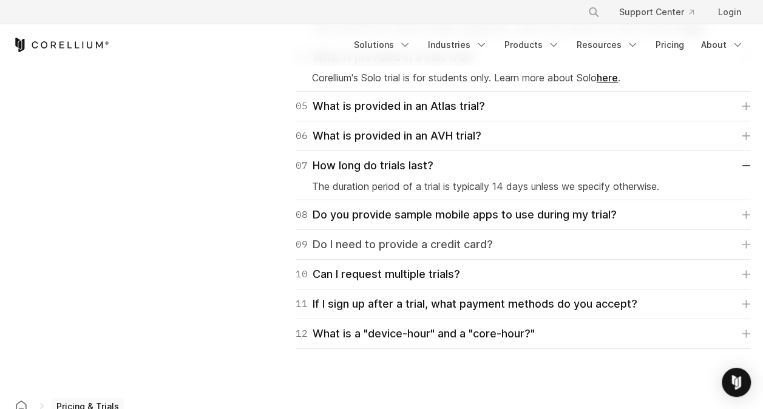
click at [402, 239] on div "09 Do I need to provide a credit card?" at bounding box center [394, 244] width 197 height 17
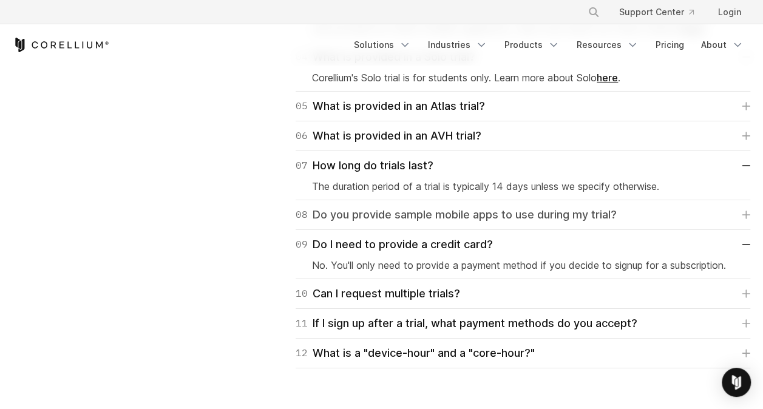
click at [415, 216] on div "08 Do you provide sample mobile apps to use during my trial?" at bounding box center [456, 214] width 321 height 17
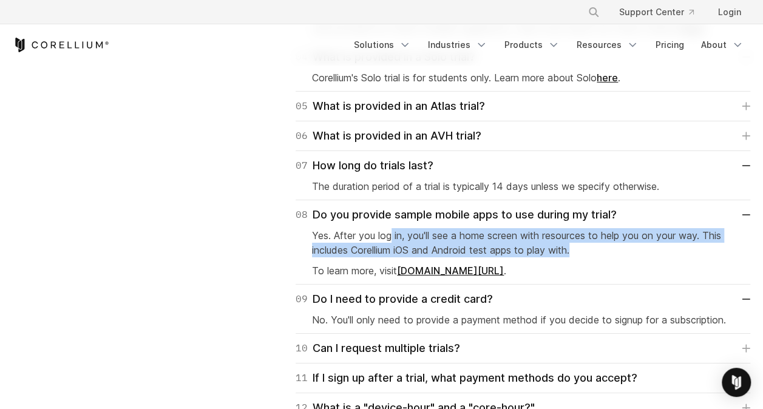
drag, startPoint x: 391, startPoint y: 235, endPoint x: 584, endPoint y: 248, distance: 193.4
click at [584, 248] on p "Yes. After you log in, you'll see a home screen with resources to help you on y…" at bounding box center [523, 242] width 422 height 29
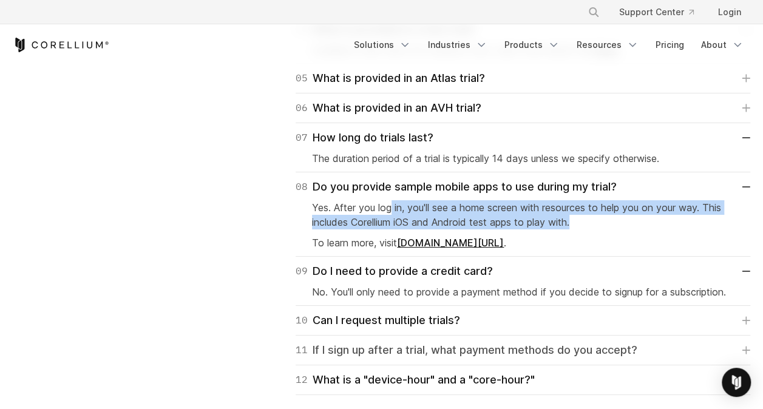
click at [490, 354] on div "11 If I sign up after a trial, what payment methods do you accept?" at bounding box center [467, 350] width 342 height 17
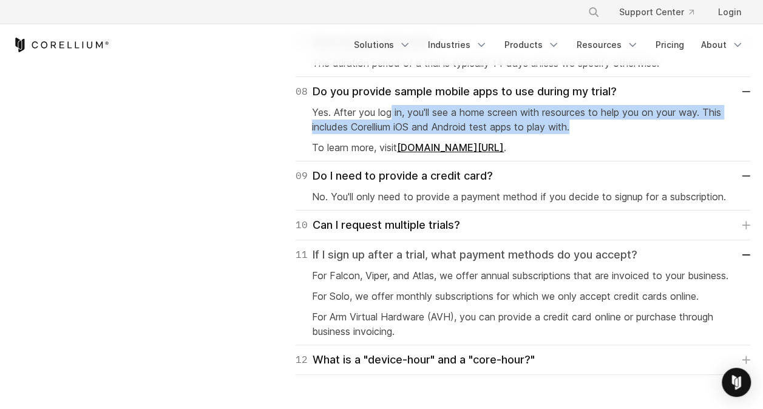
scroll to position [2171, 0]
click at [465, 368] on div "12 What is a "device-hour" and a "core-hour?"" at bounding box center [415, 359] width 239 height 17
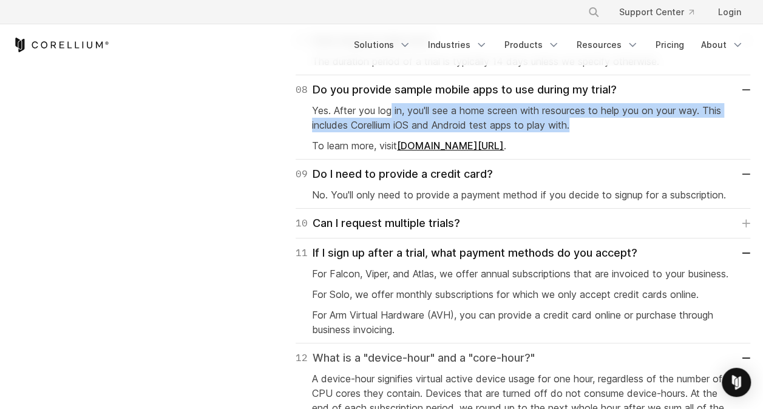
scroll to position [2172, 0]
click at [427, 216] on div "10 Can I request multiple trials?" at bounding box center [378, 222] width 164 height 17
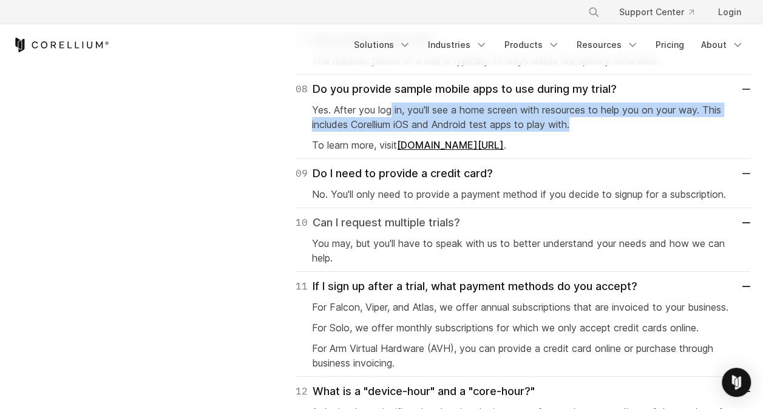
click at [405, 228] on div "10 Can I request multiple trials?" at bounding box center [378, 222] width 164 height 17
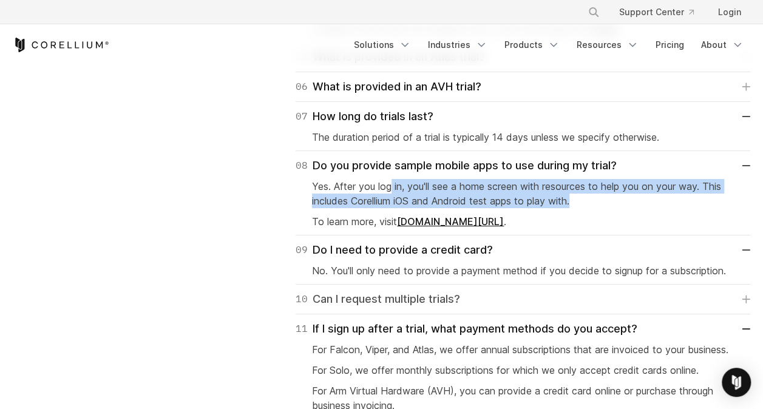
scroll to position [2095, 0]
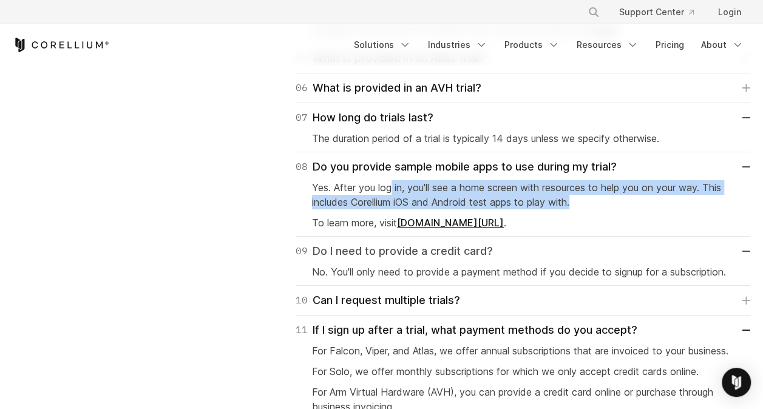
click at [387, 254] on div "09 Do I need to provide a credit card?" at bounding box center [394, 251] width 197 height 17
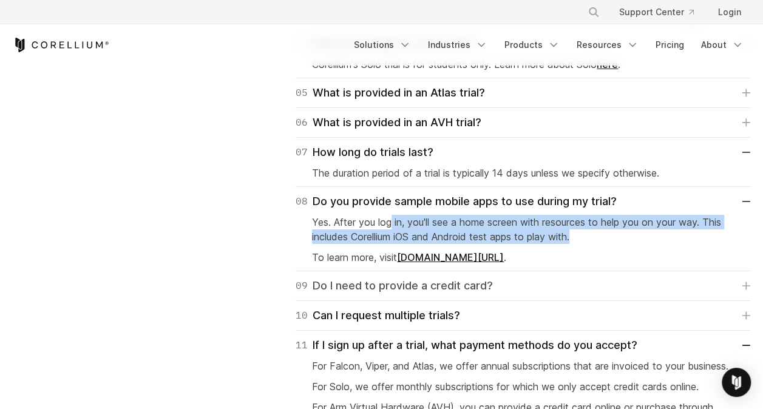
scroll to position [2053, 0]
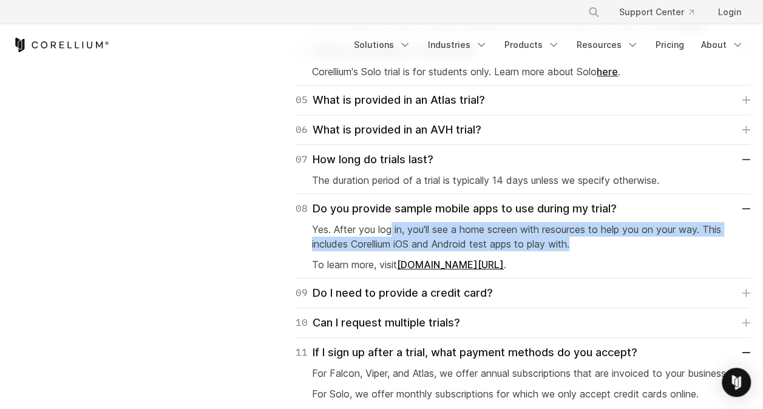
click at [420, 261] on link "corellium.com/scenarios" at bounding box center [450, 265] width 107 height 12
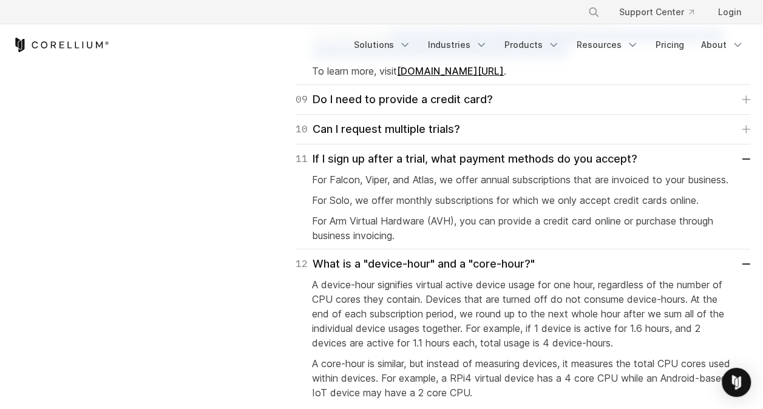
scroll to position [2248, 0]
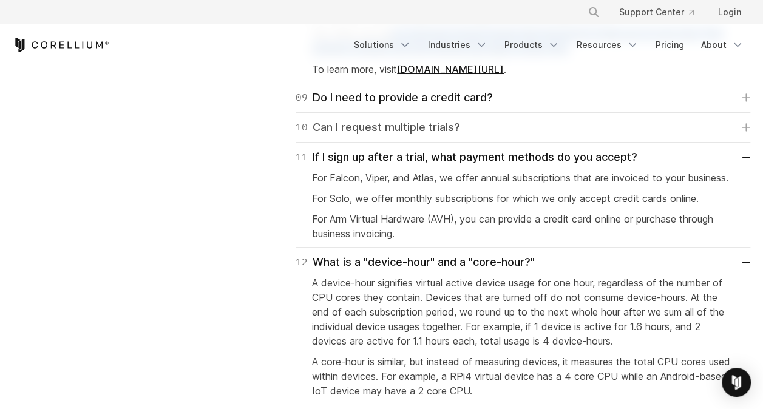
click at [372, 131] on div "10 Can I request multiple trials?" at bounding box center [378, 127] width 164 height 17
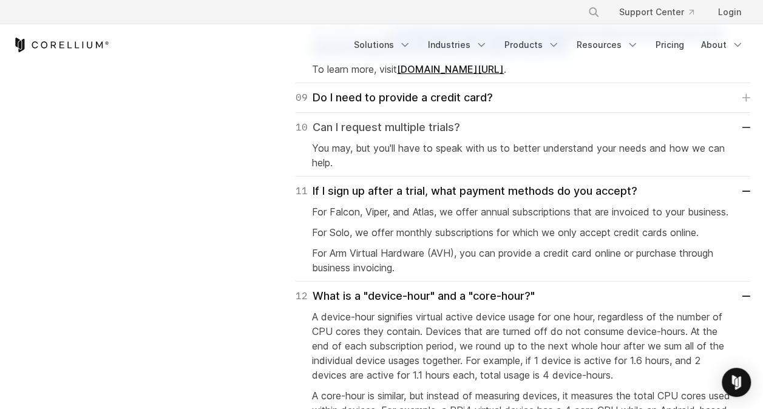
click at [372, 131] on div "10 Can I request multiple trials?" at bounding box center [378, 127] width 164 height 17
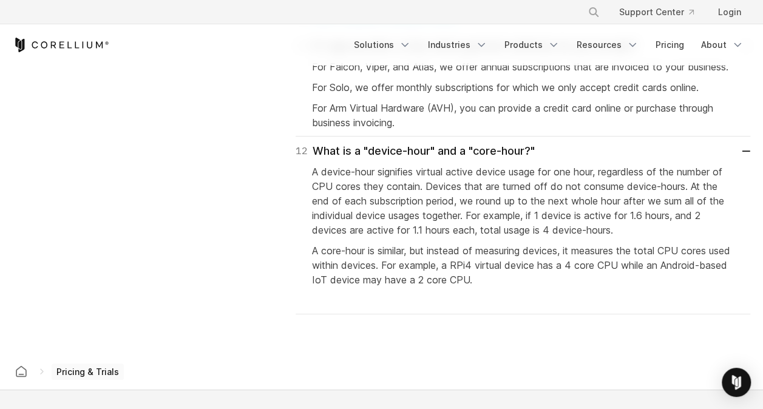
scroll to position [2187, 0]
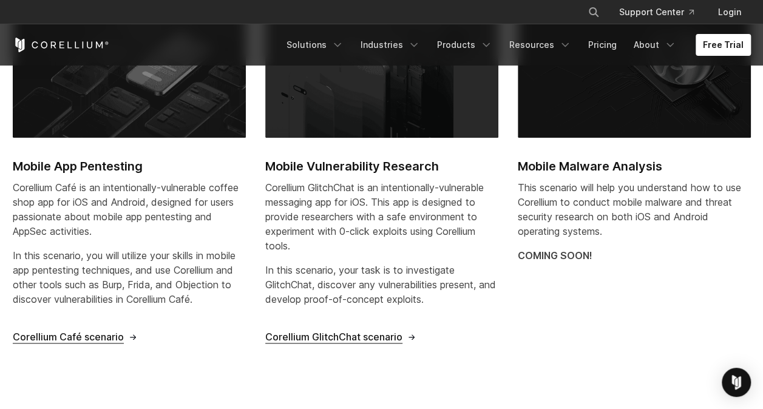
scroll to position [478, 0]
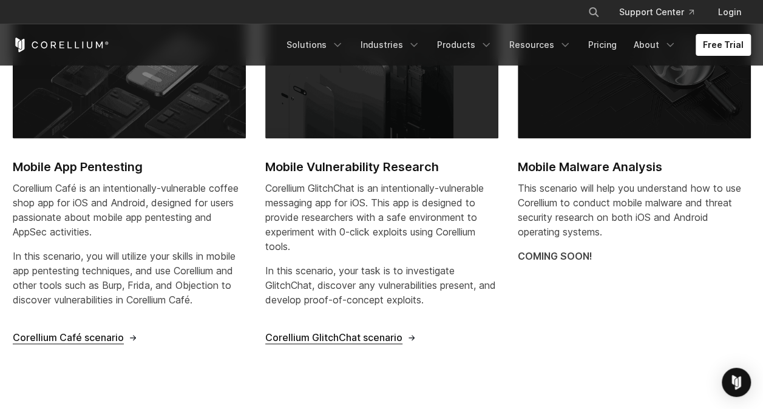
click at [100, 338] on span "Corellium Café scenario" at bounding box center [68, 337] width 111 height 13
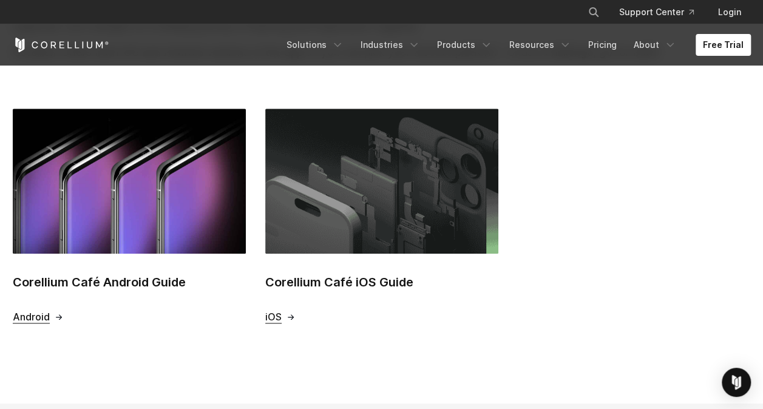
scroll to position [449, 0]
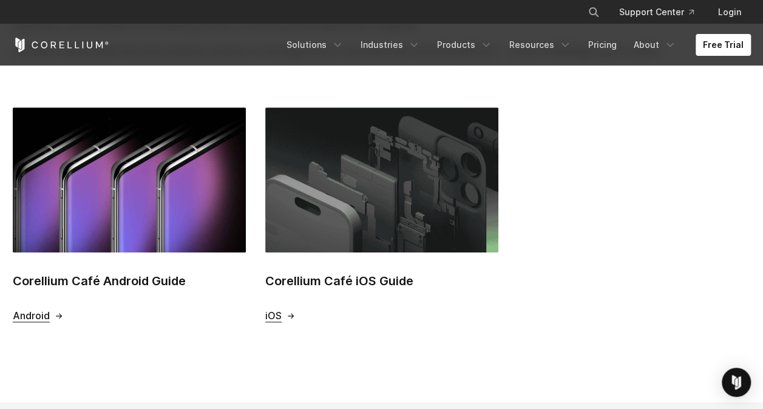
click at [277, 315] on span "iOS" at bounding box center [273, 315] width 16 height 13
click at [35, 314] on span "Android" at bounding box center [31, 315] width 37 height 13
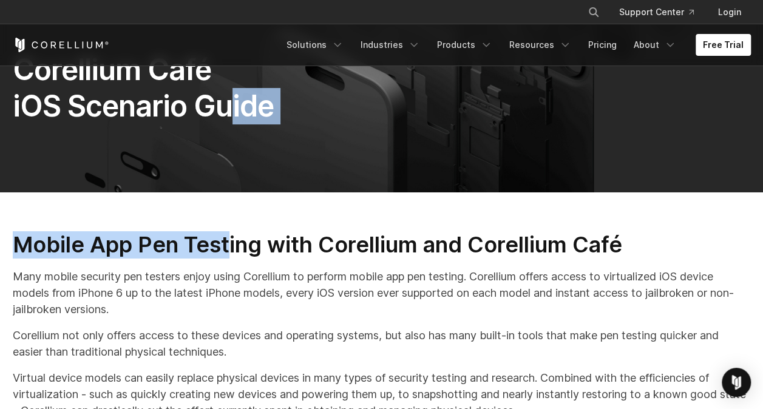
scroll to position [178, 0]
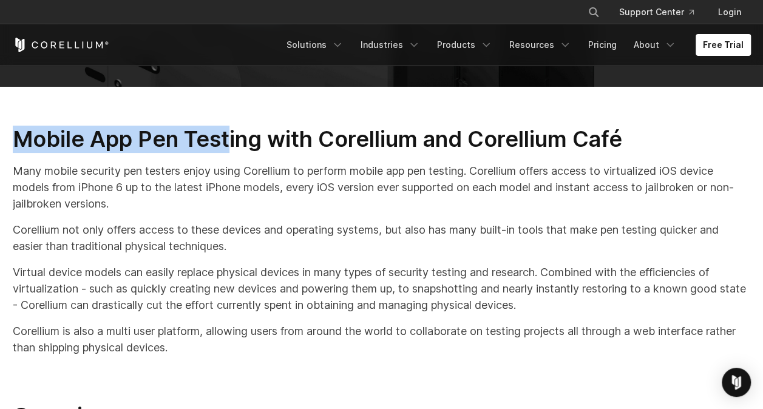
click at [152, 211] on p "Many mobile security pen testers enjoy using Corellium to perform mobile app pe…" at bounding box center [382, 187] width 738 height 49
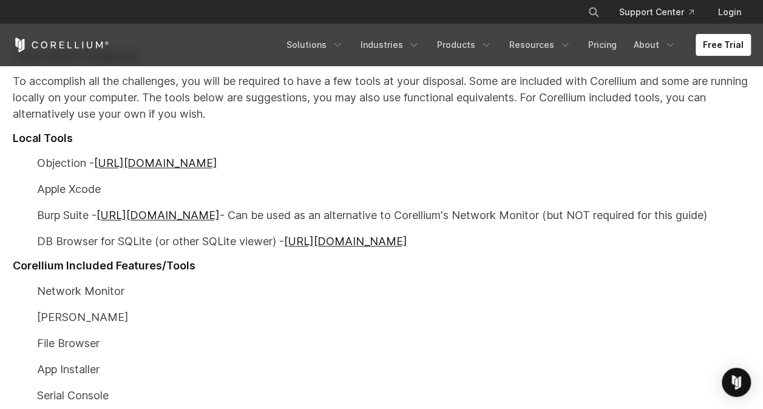
scroll to position [706, 0]
drag, startPoint x: 262, startPoint y: 214, endPoint x: 412, endPoint y: 214, distance: 150.5
click at [412, 214] on p "Burp Suite - [URL][DOMAIN_NAME] - Can be used as an alternative to Corellium's …" at bounding box center [382, 214] width 738 height 16
drag, startPoint x: 412, startPoint y: 214, endPoint x: 380, endPoint y: 203, distance: 34.0
click at [380, 203] on div "Mobile App Pen Testing with Corellium and Corellium Café Many mobile security p…" at bounding box center [382, 18] width 762 height 841
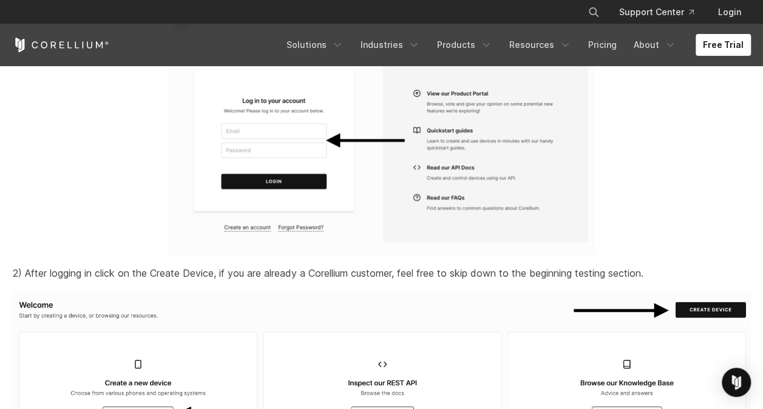
scroll to position [1398, 0]
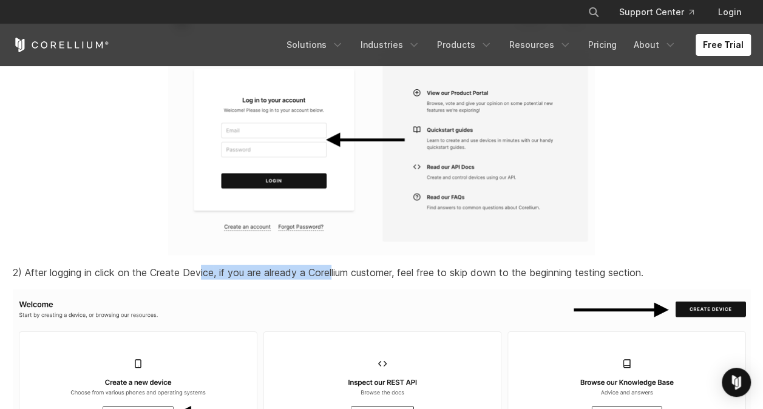
drag, startPoint x: 202, startPoint y: 285, endPoint x: 337, endPoint y: 286, distance: 135.3
click at [337, 280] on p "2) After logging in click on the Create Device , if you are already a Corellium…" at bounding box center [382, 272] width 738 height 15
click at [341, 279] on span ", if you are already a Corellium customer, feel free to skip down to the beginn…" at bounding box center [429, 272] width 430 height 12
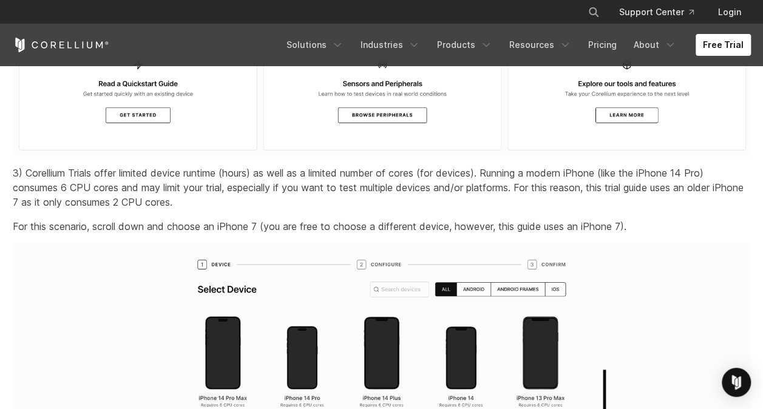
scroll to position [1820, 0]
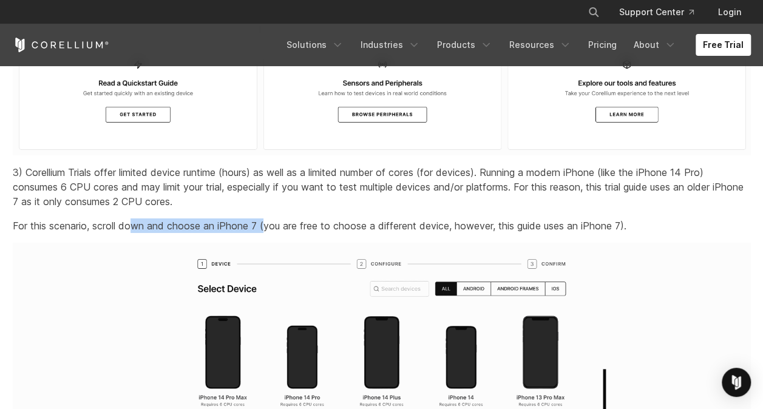
drag, startPoint x: 130, startPoint y: 245, endPoint x: 263, endPoint y: 233, distance: 133.4
click at [263, 233] on p "For this scenario, scroll down and choose an iPhone 7 (you are free to choose a…" at bounding box center [382, 225] width 738 height 15
drag, startPoint x: 263, startPoint y: 233, endPoint x: 317, endPoint y: 236, distance: 53.5
click at [317, 233] on p "For this scenario, scroll down and choose an iPhone 7 (you are free to choose a…" at bounding box center [382, 225] width 738 height 15
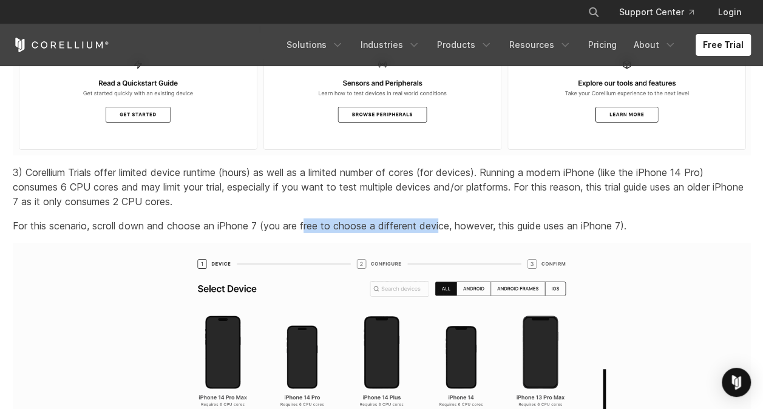
drag, startPoint x: 305, startPoint y: 238, endPoint x: 439, endPoint y: 238, distance: 134.1
click at [439, 233] on p "For this scenario, scroll down and choose an iPhone 7 (you are free to choose a…" at bounding box center [382, 225] width 738 height 15
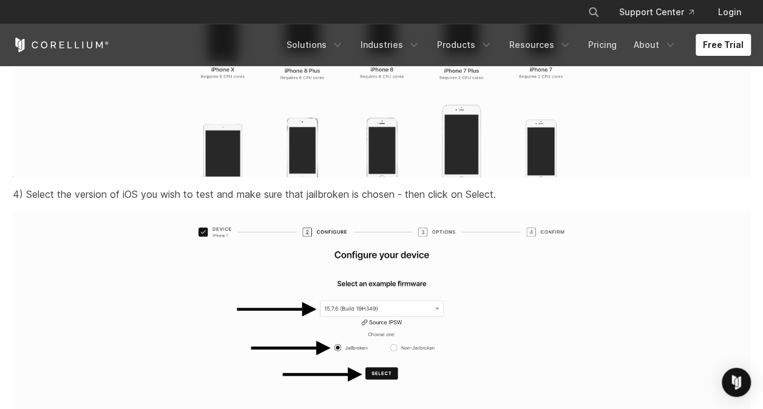
scroll to position [2531, 0]
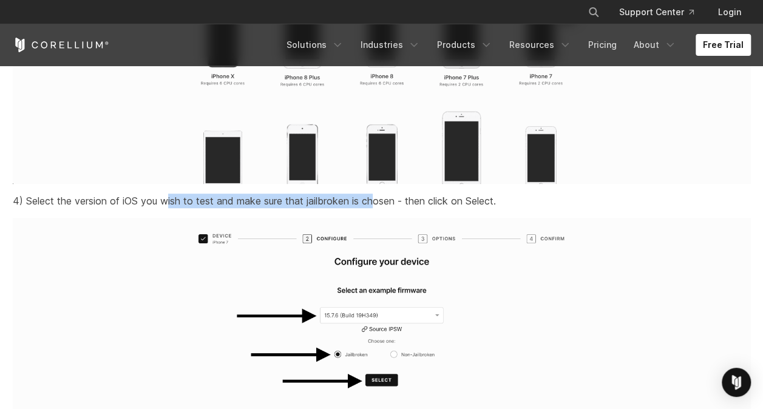
drag, startPoint x: 164, startPoint y: 215, endPoint x: 373, endPoint y: 214, distance: 208.1
click at [373, 208] on p "4) Select the version of iOS you wish to test and make sure that jailbroken is …" at bounding box center [382, 201] width 738 height 15
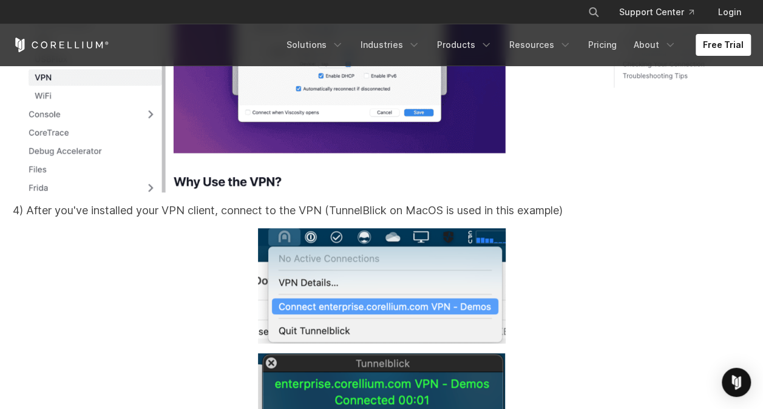
scroll to position [9527, 0]
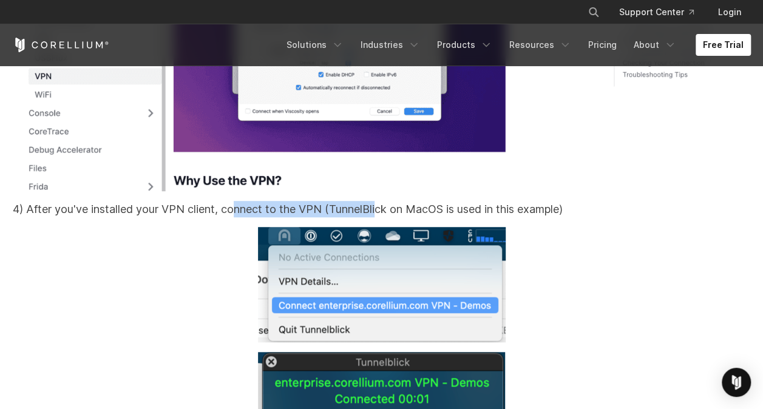
drag, startPoint x: 233, startPoint y: 217, endPoint x: 379, endPoint y: 214, distance: 145.7
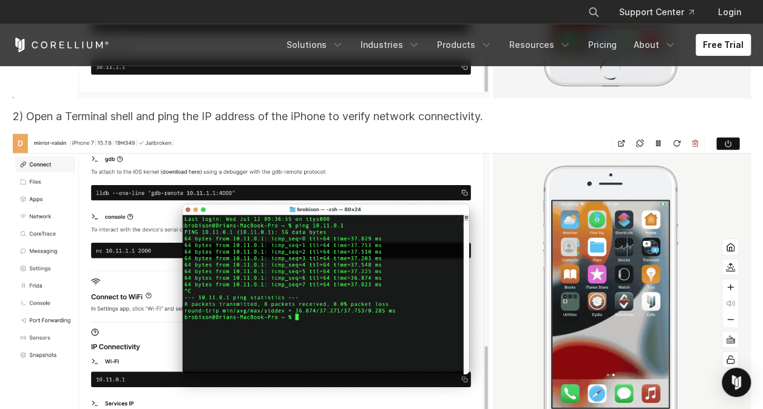
scroll to position [10346, 0]
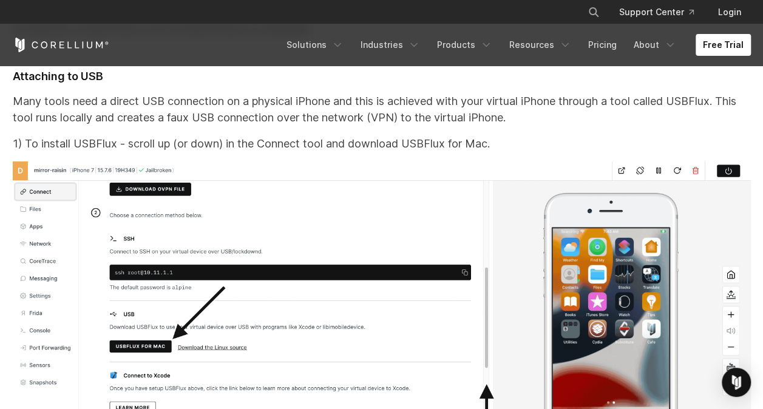
scroll to position [11157, 0]
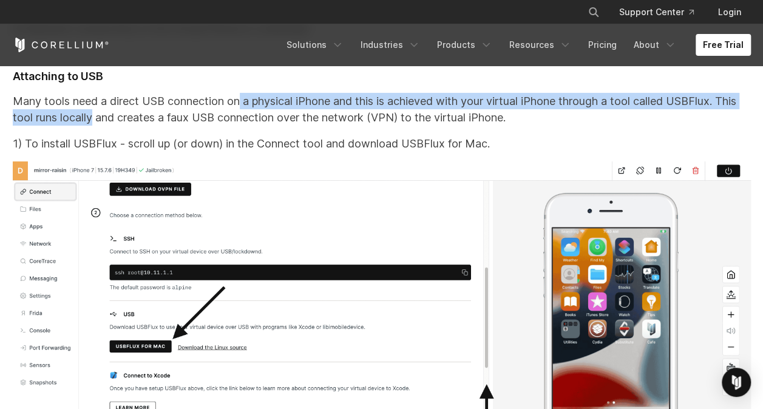
drag, startPoint x: 94, startPoint y: 125, endPoint x: 238, endPoint y: 123, distance: 143.8
click at [238, 123] on p "Many tools need a direct USB connection on a physical iPhone and this is achiev…" at bounding box center [382, 109] width 738 height 33
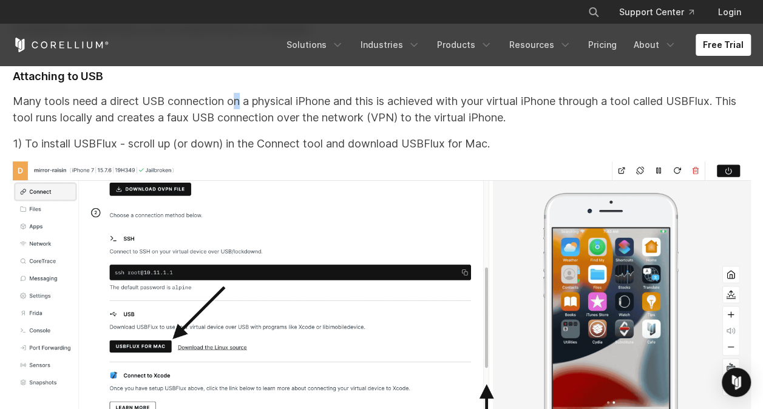
click at [238, 123] on p "Many tools need a direct USB connection on a physical iPhone and this is achiev…" at bounding box center [382, 109] width 738 height 33
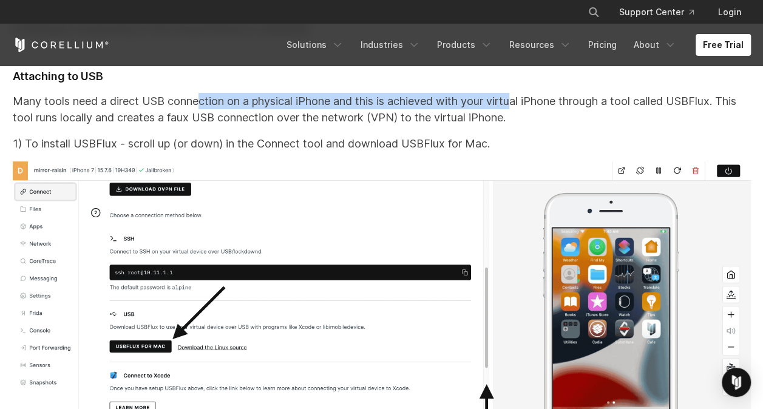
drag, startPoint x: 238, startPoint y: 123, endPoint x: 531, endPoint y: 112, distance: 293.3
click at [531, 112] on p "Many tools need a direct USB connection on a physical iPhone and this is achiev…" at bounding box center [382, 109] width 738 height 33
drag, startPoint x: 531, startPoint y: 112, endPoint x: 524, endPoint y: 121, distance: 11.3
click at [524, 121] on p "Many tools need a direct USB connection on a physical iPhone and this is achiev…" at bounding box center [382, 109] width 738 height 33
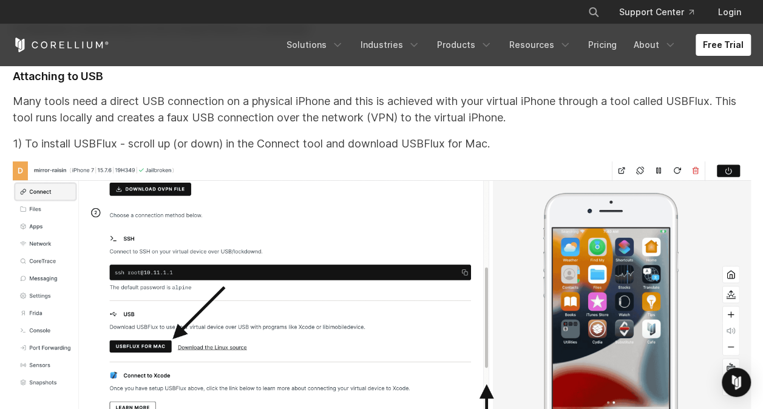
click at [580, 126] on p "Many tools need a direct USB connection on a physical iPhone and this is achiev…" at bounding box center [382, 109] width 738 height 33
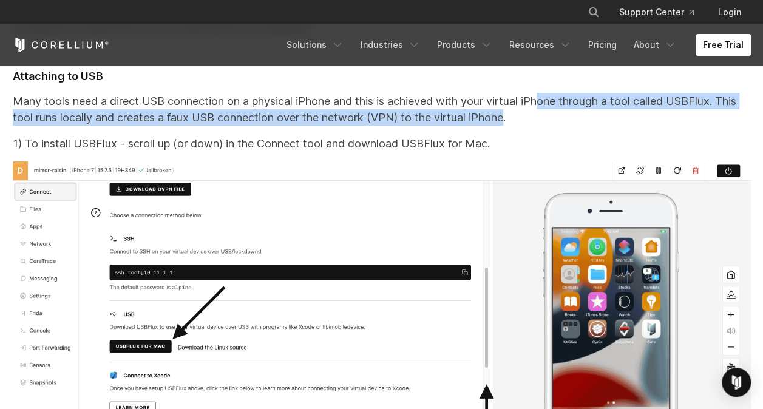
drag, startPoint x: 544, startPoint y: 116, endPoint x: 506, endPoint y: 140, distance: 44.4
click at [506, 126] on p "Many tools need a direct USB connection on a physical iPhone and this is achiev…" at bounding box center [382, 109] width 738 height 33
drag, startPoint x: 506, startPoint y: 140, endPoint x: 495, endPoint y: 140, distance: 11.5
click at [495, 126] on p "Many tools need a direct USB connection on a physical iPhone and this is achiev…" at bounding box center [382, 109] width 738 height 33
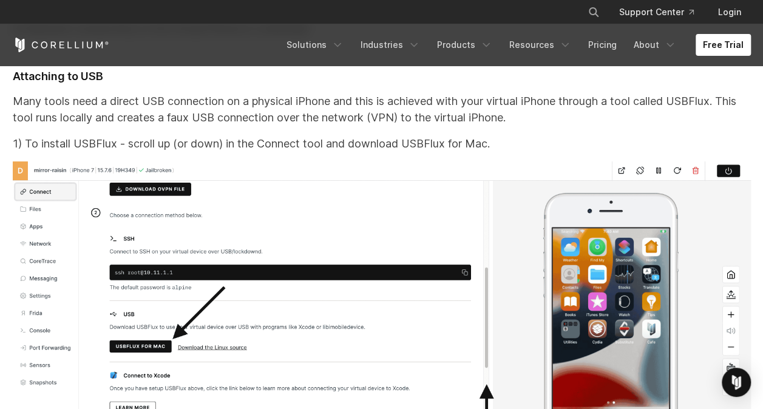
drag, startPoint x: 348, startPoint y: 129, endPoint x: 523, endPoint y: 129, distance: 175.4
click at [523, 126] on p "Many tools need a direct USB connection on a physical iPhone and this is achiev…" at bounding box center [382, 109] width 738 height 33
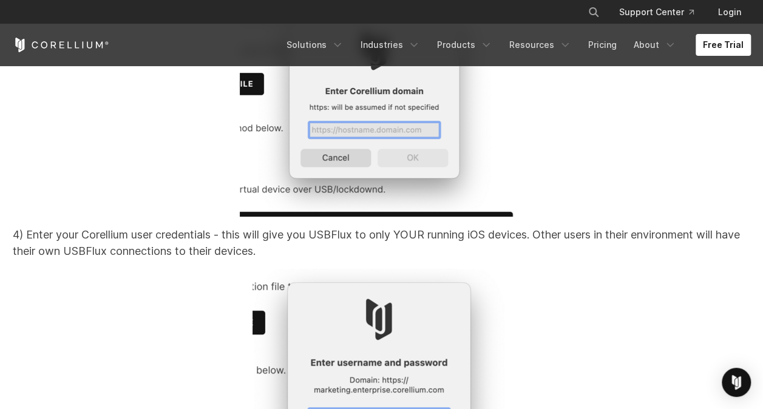
scroll to position [11988, 0]
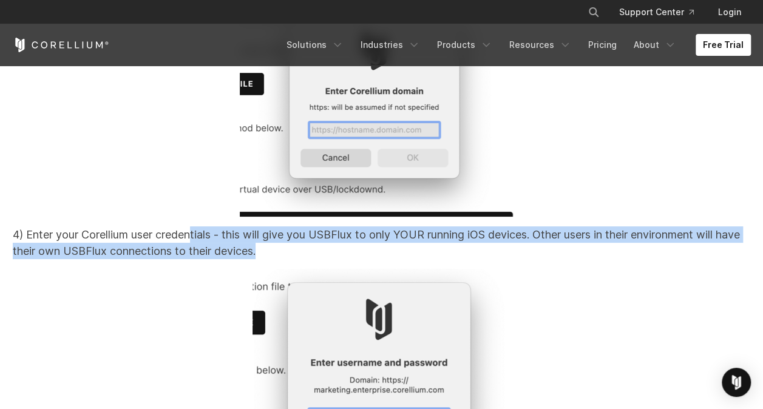
drag, startPoint x: 192, startPoint y: 253, endPoint x: 336, endPoint y: 265, distance: 144.3
click at [336, 259] on p "4) Enter your Corellium user credentials - this will give you USBFlux to only Y…" at bounding box center [382, 242] width 738 height 33
click at [340, 259] on p "4) Enter your Corellium user credentials - this will give you USBFlux to only Y…" at bounding box center [382, 242] width 738 height 33
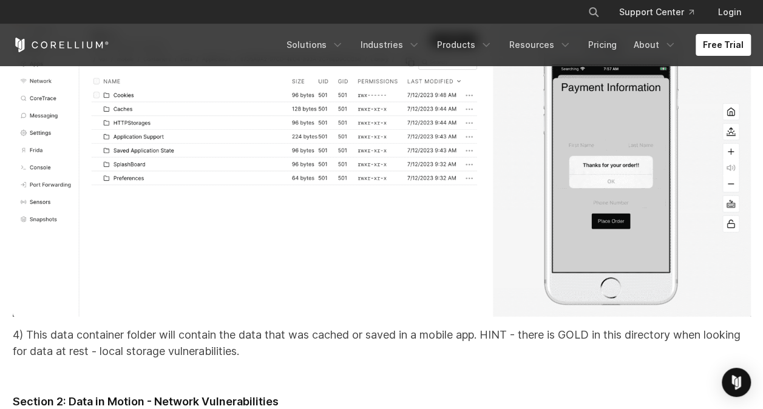
scroll to position [17525, 0]
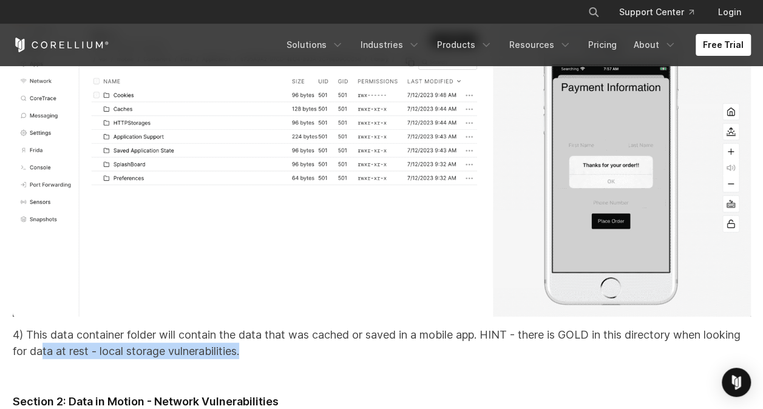
drag, startPoint x: 82, startPoint y: 382, endPoint x: 285, endPoint y: 385, distance: 202.7
click at [285, 359] on p "4) This data container folder will contain the data that was cached or saved in…" at bounding box center [382, 342] width 738 height 33
drag, startPoint x: 285, startPoint y: 385, endPoint x: 255, endPoint y: 379, distance: 30.2
click at [255, 359] on p "4) This data container folder will contain the data that was cached or saved in…" at bounding box center [382, 342] width 738 height 33
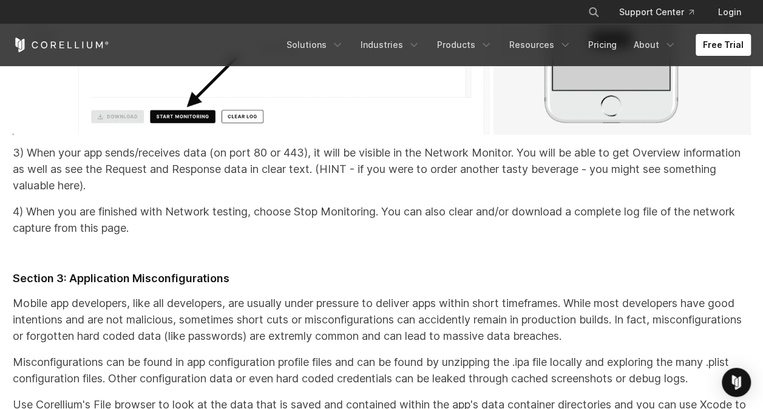
scroll to position [18693, 0]
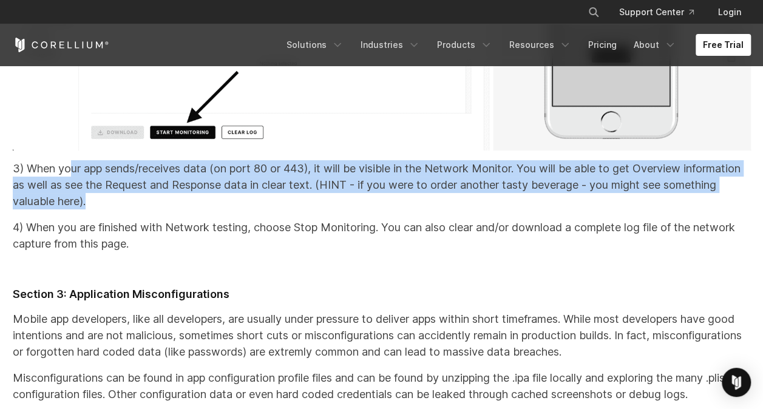
drag, startPoint x: 73, startPoint y: 216, endPoint x: 219, endPoint y: 245, distance: 149.0
click at [219, 209] on p "3) When your app sends/receives data (on port 80 or 443), it will be visible in…" at bounding box center [382, 184] width 738 height 49
drag, startPoint x: 219, startPoint y: 245, endPoint x: 213, endPoint y: 249, distance: 7.8
click at [213, 209] on p "3) When your app sends/receives data (on port 80 or 443), it will be visible in…" at bounding box center [382, 184] width 738 height 49
click at [184, 209] on p "3) When your app sends/receives data (on port 80 or 443), it will be visible in…" at bounding box center [382, 184] width 738 height 49
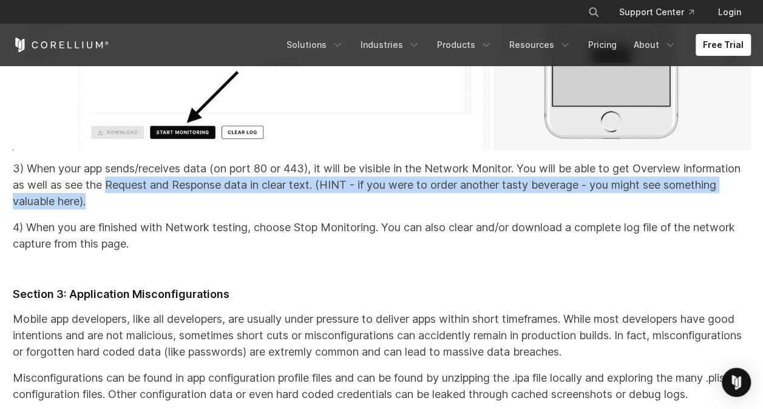
drag, startPoint x: 169, startPoint y: 235, endPoint x: 313, endPoint y: 243, distance: 144.0
click at [313, 209] on p "3) When your app sends/receives data (on port 80 or 443), it will be visible in…" at bounding box center [382, 184] width 738 height 49
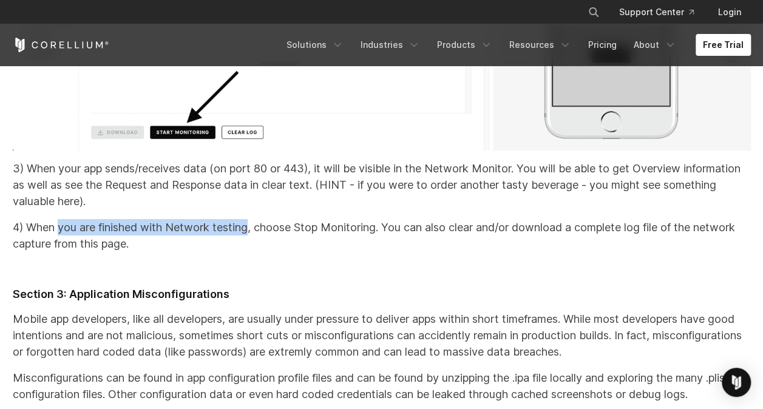
drag, startPoint x: 58, startPoint y: 274, endPoint x: 251, endPoint y: 278, distance: 193.0
click at [251, 252] on p "4) When you are finished with Network testing, choose Stop Monitoring. You can …" at bounding box center [382, 235] width 738 height 33
click at [403, 252] on p "4) When you are finished with Network testing, choose Stop Monitoring. You can …" at bounding box center [382, 235] width 738 height 33
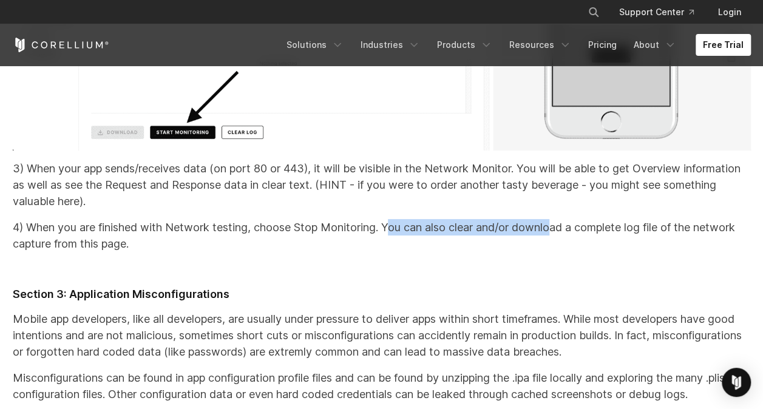
drag, startPoint x: 391, startPoint y: 272, endPoint x: 556, endPoint y: 277, distance: 165.1
click at [556, 252] on p "4) When you are finished with Network testing, choose Stop Monitoring. You can …" at bounding box center [382, 235] width 738 height 33
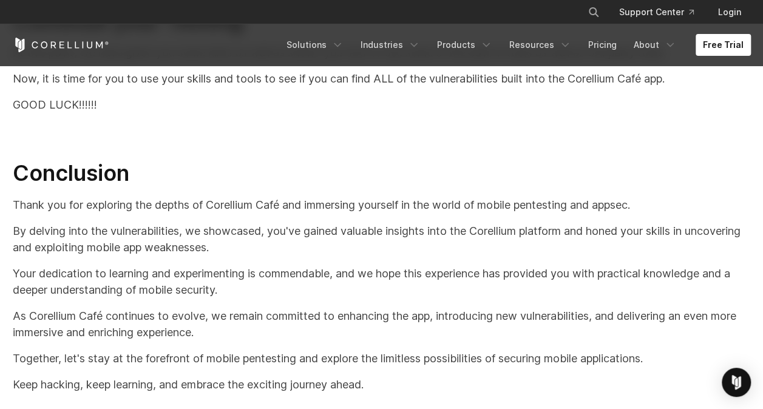
scroll to position [25325, 0]
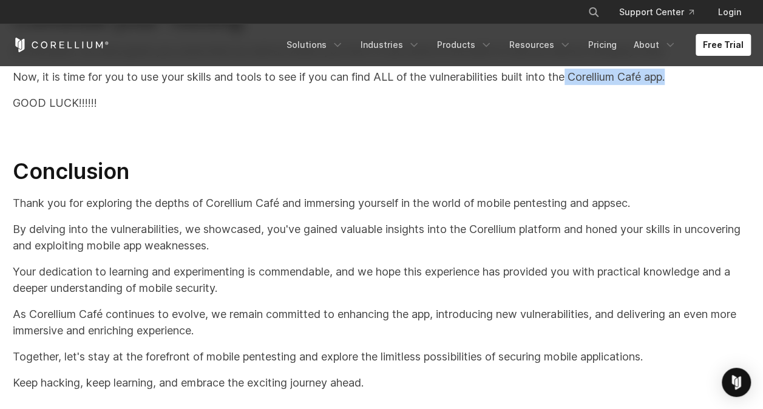
drag, startPoint x: 574, startPoint y: 124, endPoint x: 677, endPoint y: 123, distance: 103.2
click at [677, 85] on p "Now, it is time for you to use your skills and tools to see if you can find ALL…" at bounding box center [382, 77] width 738 height 16
copy span "Corellium Café app."
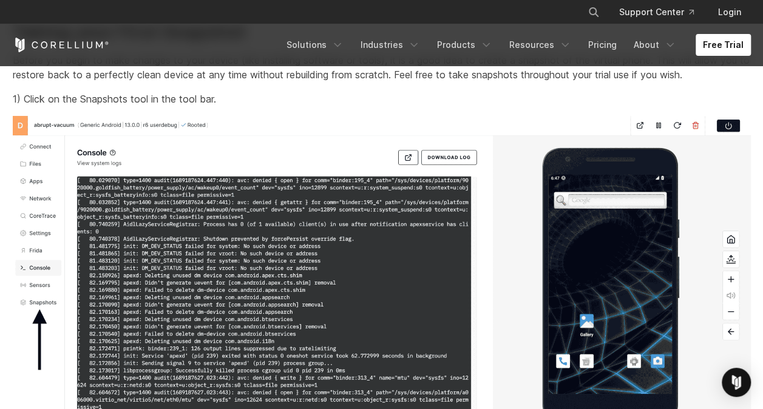
scroll to position [3743, 0]
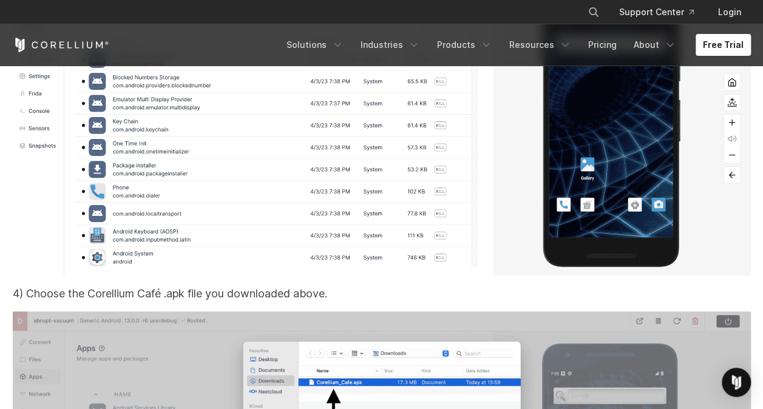
click at [35, 302] on p "4) Choose the Corellium Café .apk file you downloaded above." at bounding box center [382, 293] width 738 height 16
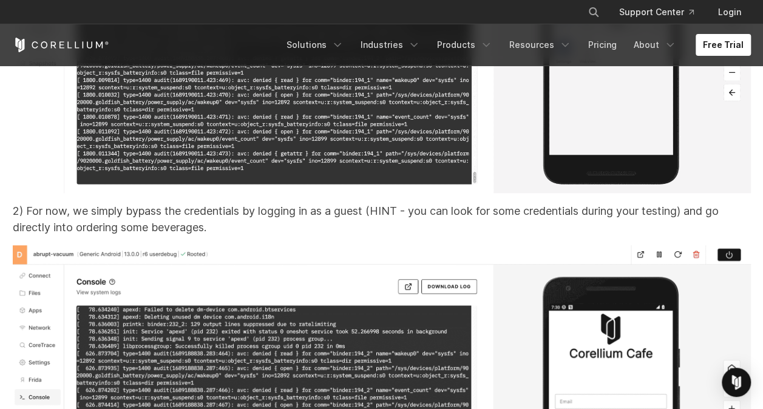
scroll to position [12002, 0]
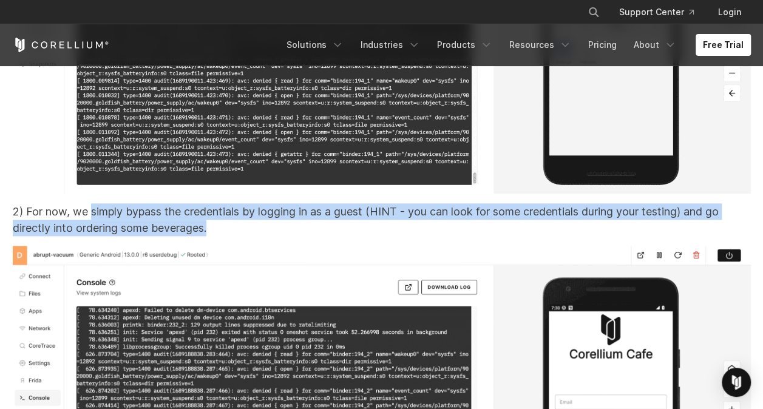
drag, startPoint x: 93, startPoint y: 241, endPoint x: 221, endPoint y: 260, distance: 130.1
click at [221, 236] on p "2) For now, we simply bypass the credentials by logging in as a guest (HINT - y…" at bounding box center [382, 219] width 738 height 33
drag, startPoint x: 221, startPoint y: 260, endPoint x: 285, endPoint y: 257, distance: 63.2
click at [285, 236] on p "2) For now, we simply bypass the credentials by logging in as a guest (HINT - y…" at bounding box center [382, 219] width 738 height 33
click at [257, 236] on p "2) For now, we simply bypass the credentials by logging in as a guest (HINT - y…" at bounding box center [382, 219] width 738 height 33
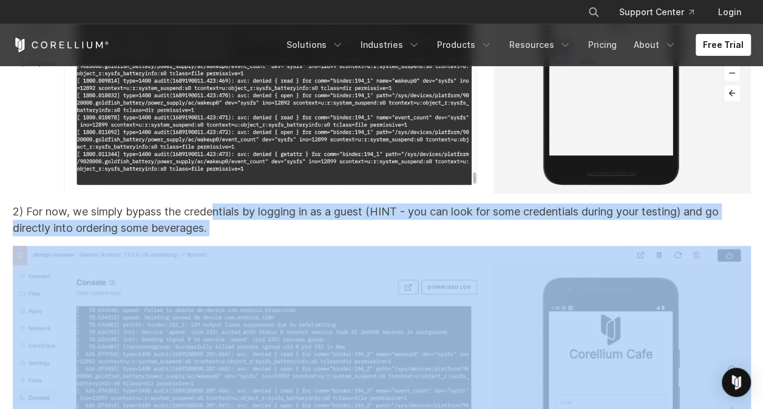
drag, startPoint x: 216, startPoint y: 242, endPoint x: 341, endPoint y: 277, distance: 129.7
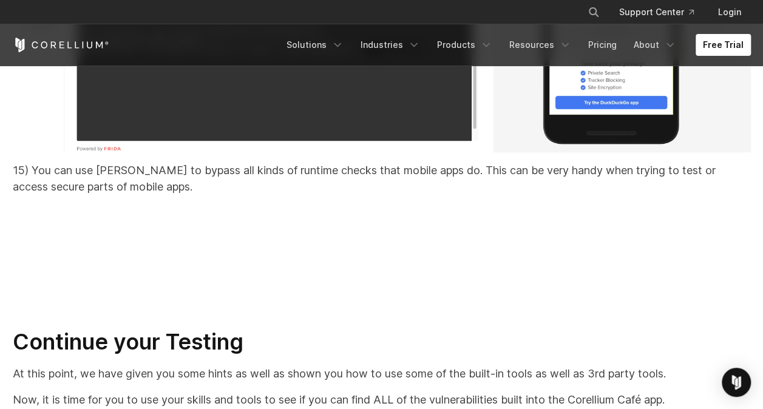
scroll to position [23674, 0]
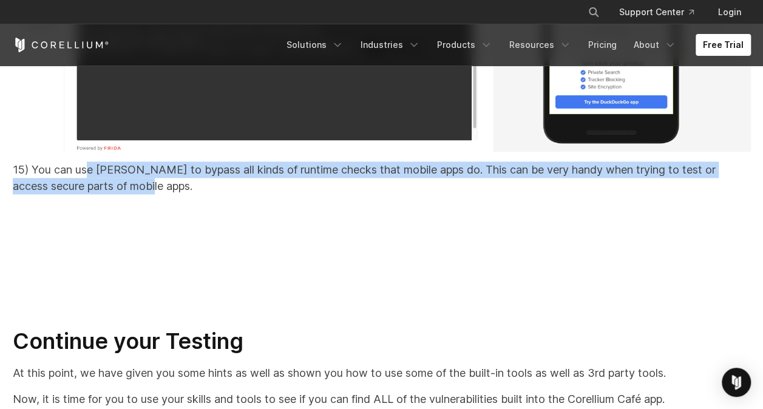
drag, startPoint x: 90, startPoint y: 198, endPoint x: 217, endPoint y: 217, distance: 128.9
click at [217, 194] on p "15) You can use [PERSON_NAME] to bypass all kinds of runtime checks that mobile…" at bounding box center [382, 177] width 738 height 33
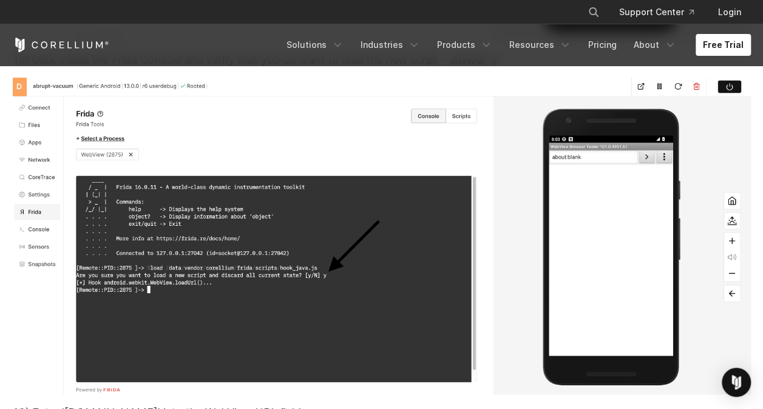
scroll to position [22592, 0]
